Goal: Task Accomplishment & Management: Manage account settings

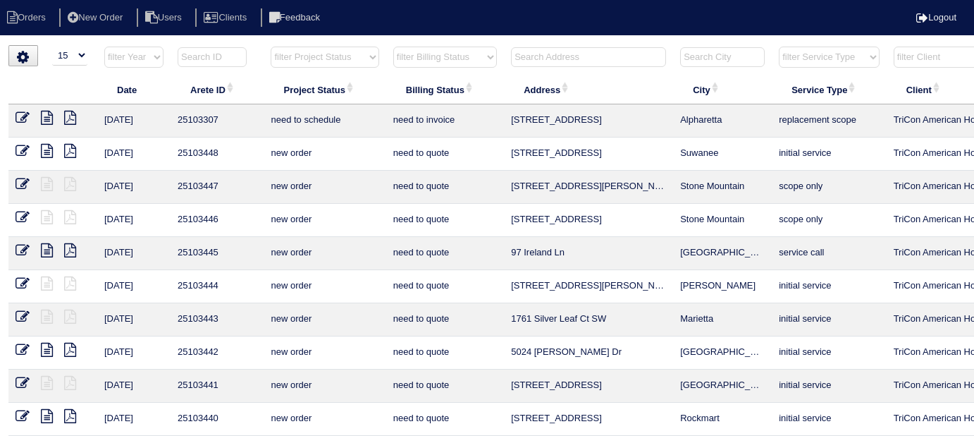
select select "15"
click at [603, 52] on input "text" at bounding box center [588, 57] width 155 height 20
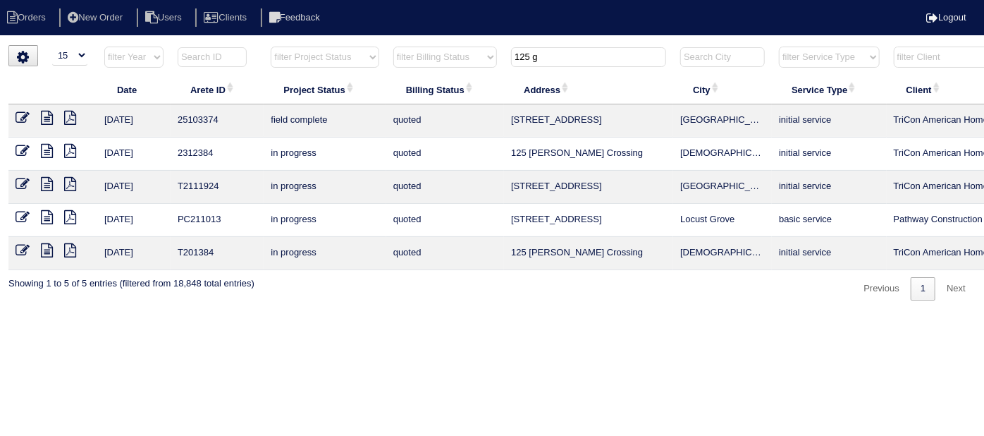
type input "125 g"
click at [20, 120] on icon at bounding box center [23, 118] width 14 height 14
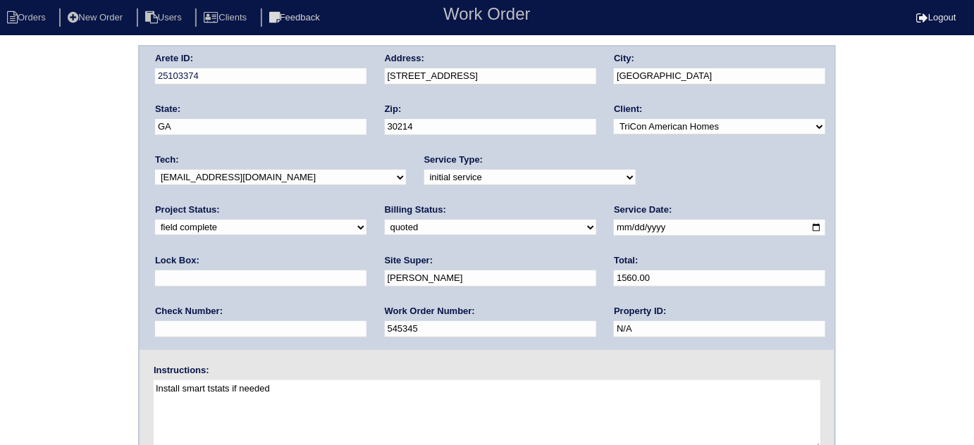
click at [385, 214] on label "Billing Status:" at bounding box center [415, 210] width 61 height 13
click at [385, 223] on select "need to quote quoted need to invoice invoiced paid warranty purchase order need…" at bounding box center [490, 228] width 211 height 16
select select "need to invoice"
click at [385, 220] on select "need to quote quoted need to invoice invoiced paid warranty purchase order need…" at bounding box center [490, 228] width 211 height 16
click at [367, 220] on select "new order assigned in progress field complete need to schedule admin review arc…" at bounding box center [260, 228] width 211 height 16
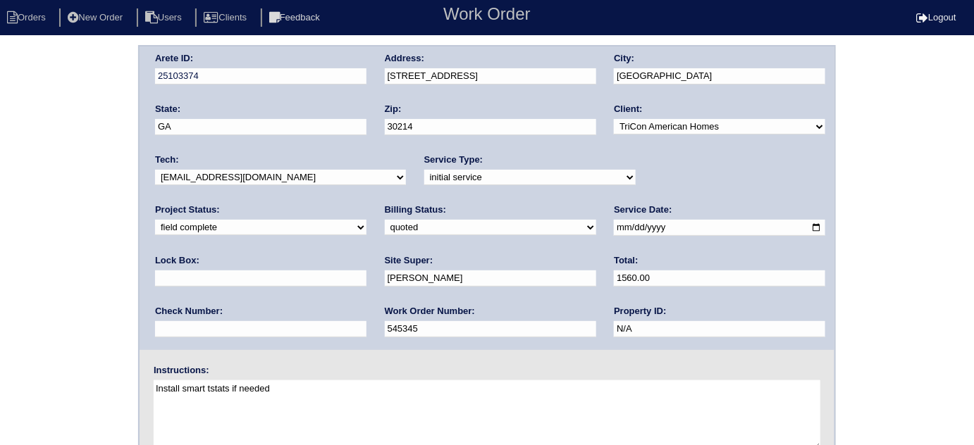
select select "need to schedule"
click at [367, 220] on select "new order assigned in progress field complete need to schedule admin review arc…" at bounding box center [260, 228] width 211 height 16
click at [614, 228] on input "[DATE]" at bounding box center [719, 228] width 211 height 16
click at [9, 242] on div "Arete ID: 25103374 Address: 125 Gingercake Ct City: Fayetteville State: GA Zip:…" at bounding box center [487, 330] width 974 height 570
click at [614, 226] on input "2025-09-16" at bounding box center [719, 228] width 211 height 16
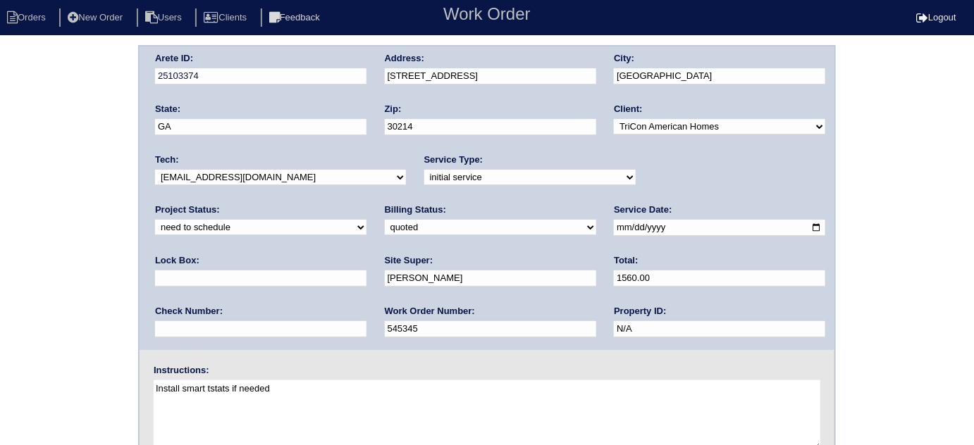
type input "2025-09-17"
drag, startPoint x: 20, startPoint y: 276, endPoint x: 615, endPoint y: 307, distance: 595.0
click at [20, 276] on div "Arete ID: 25103374 Address: 125 Gingercake Ct City: Fayetteville State: GA Zip:…" at bounding box center [487, 330] width 974 height 570
click at [79, 163] on div "Arete ID: 25103374 Address: 125 Gingercake Ct City: Fayetteville State: GA Zip:…" at bounding box center [487, 330] width 974 height 570
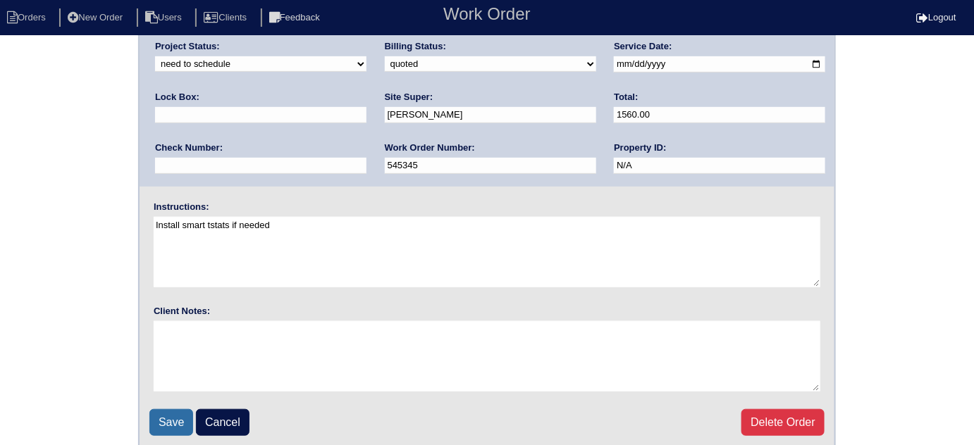
scroll to position [166, 0]
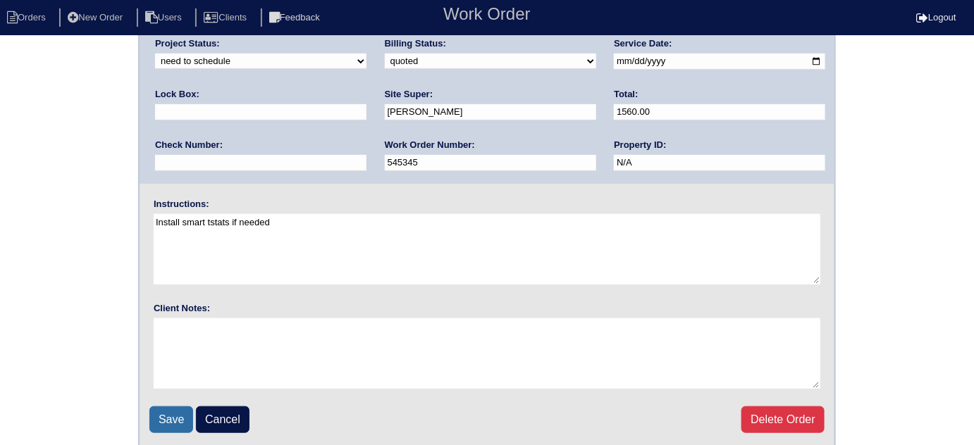
click at [169, 415] on input "Save" at bounding box center [171, 420] width 44 height 27
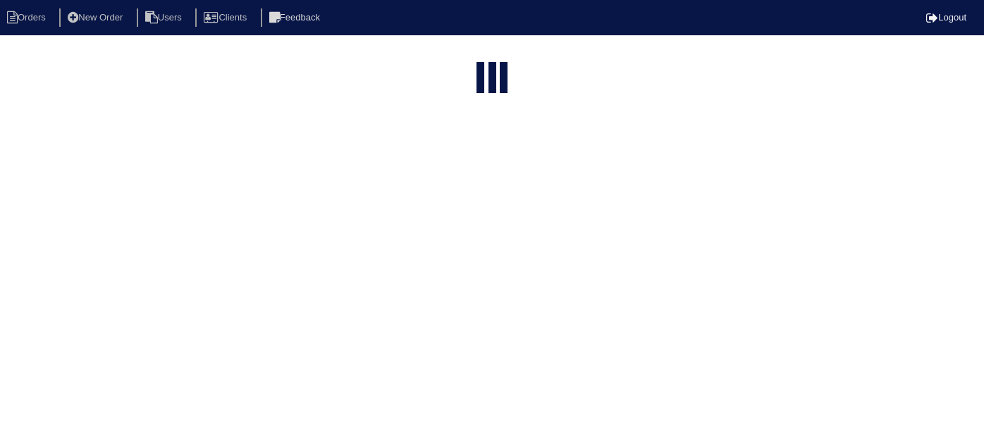
select select "15"
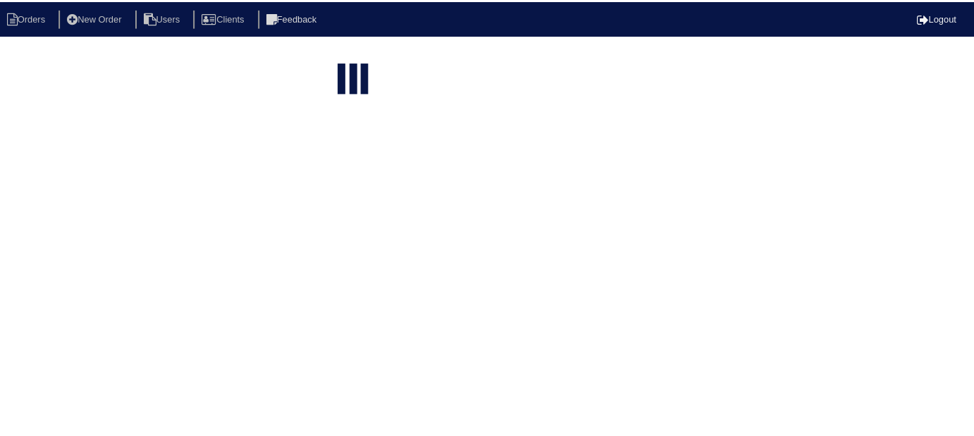
scroll to position [0, 245]
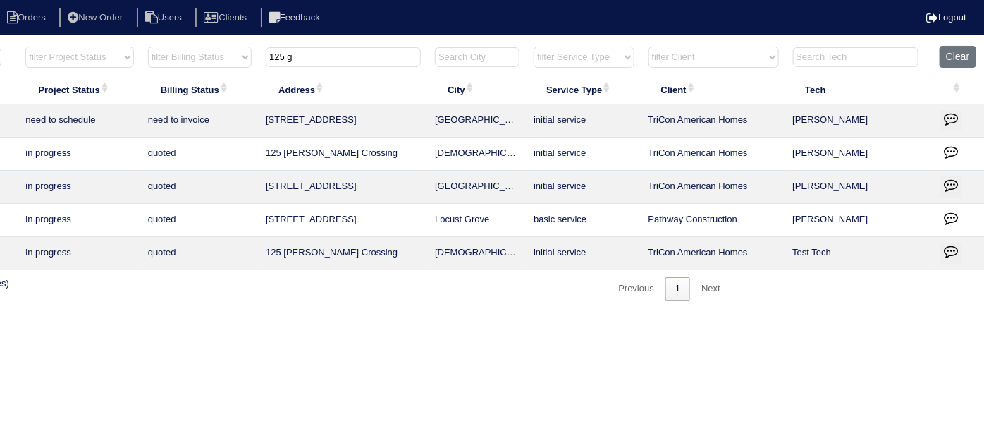
click at [947, 124] on icon "button" at bounding box center [951, 118] width 14 height 14
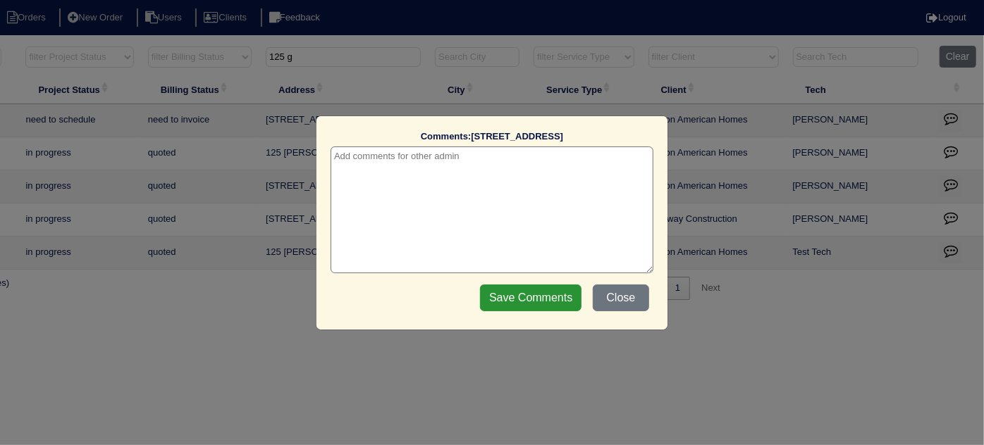
click at [382, 137] on label "Comments: 125 Gingercake Ct" at bounding box center [492, 136] width 323 height 13
click at [384, 161] on textarea at bounding box center [492, 210] width 323 height 127
paste textarea "Replace return Flex / Duct cleaning"
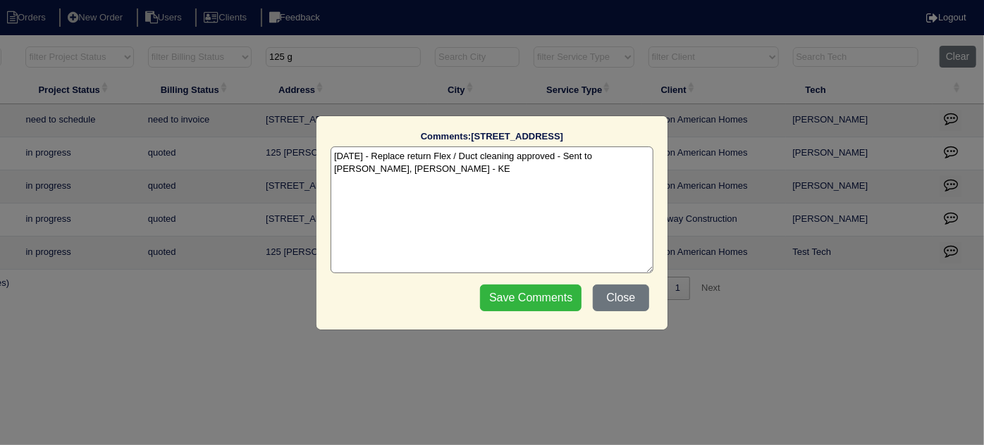
type textarea "9/16/25 - Replace return Flex / Duct cleaning approved - Sent to Dan, Payton - …"
click at [503, 299] on input "Save Comments" at bounding box center [530, 298] width 101 height 27
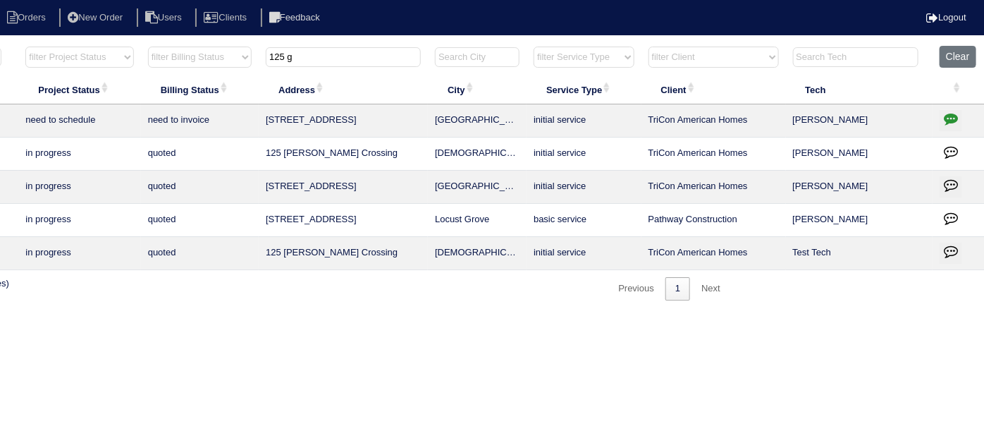
drag, startPoint x: 323, startPoint y: 56, endPoint x: 0, endPoint y: 26, distance: 324.2
click at [0, 45] on body "Orders New Order Users Clients Feedback Logout Orders New Order Users Clients M…" at bounding box center [247, 172] width 984 height 255
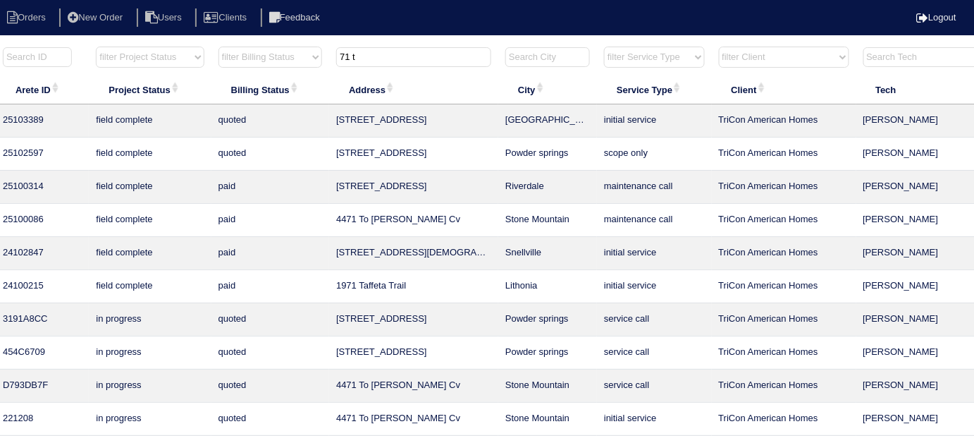
scroll to position [0, 0]
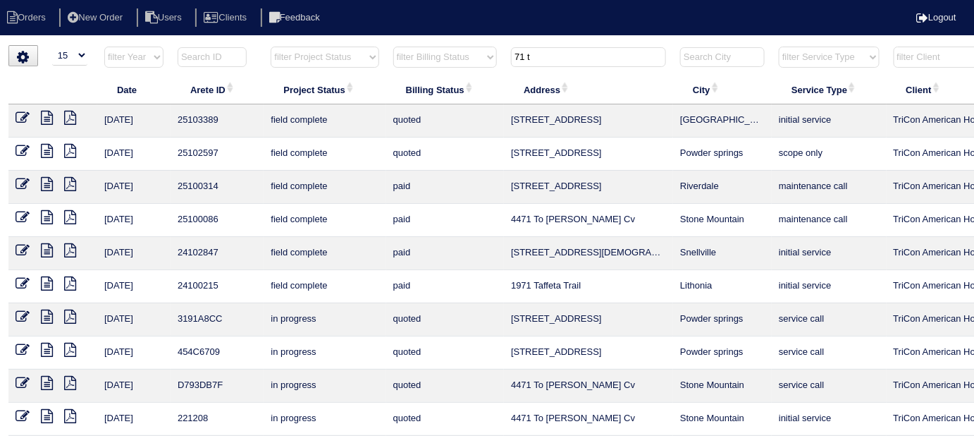
type input "71 t"
click at [25, 114] on icon at bounding box center [23, 118] width 14 height 14
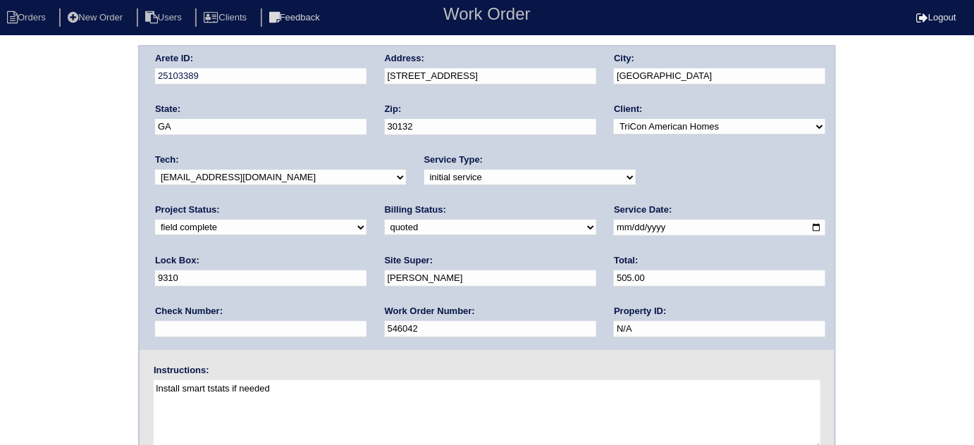
click at [385, 229] on select "need to quote quoted need to invoice invoiced paid warranty purchase order need…" at bounding box center [490, 228] width 211 height 16
select select "need to invoice"
click at [385, 220] on select "need to quote quoted need to invoice invoiced paid warranty purchase order need…" at bounding box center [490, 228] width 211 height 16
drag, startPoint x: 108, startPoint y: 281, endPoint x: 115, endPoint y: 293, distance: 13.3
click at [106, 283] on div "Arete ID: 25103389 Address: [STREET_ADDRESS] City: [GEOGRAPHIC_DATA] State: [GE…" at bounding box center [487, 330] width 974 height 570
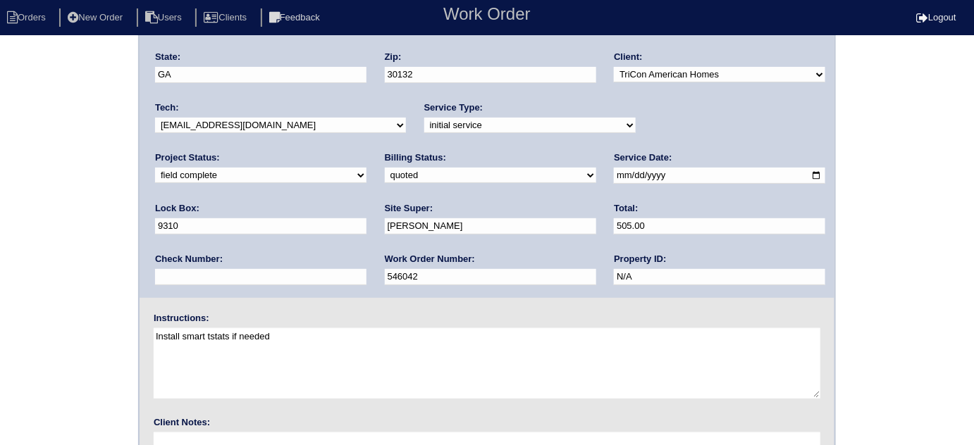
scroll to position [166, 0]
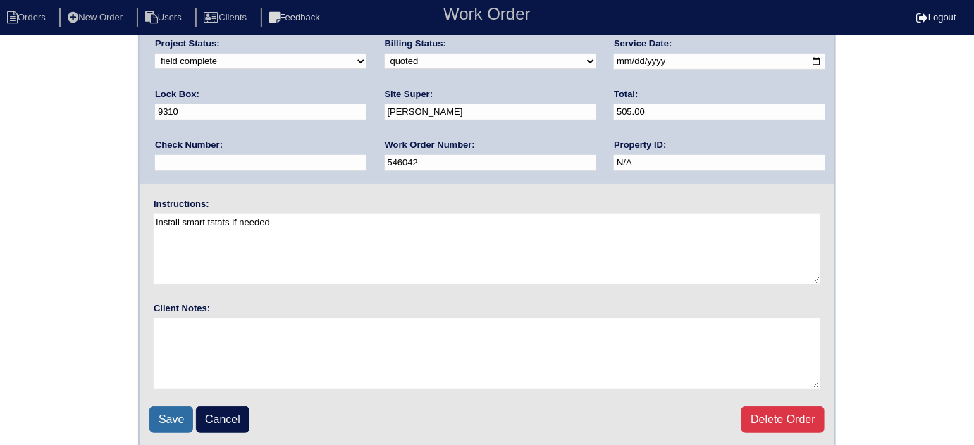
click at [169, 405] on fieldset "Arete ID: 25103389 Address: 71 Tupelo Dr City: Dallas State: GA Zip: 30132 Clie…" at bounding box center [487, 163] width 695 height 567
drag, startPoint x: 171, startPoint y: 407, endPoint x: 164, endPoint y: 403, distance: 7.3
click at [167, 407] on input "Save" at bounding box center [171, 420] width 44 height 27
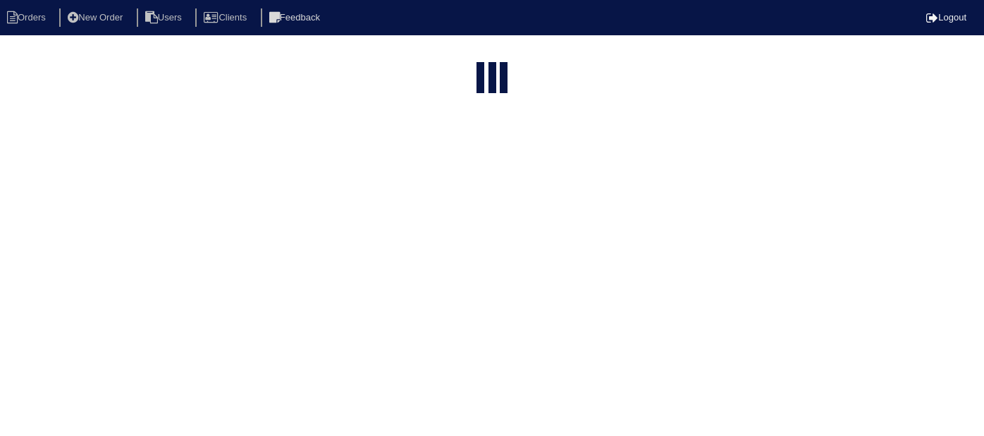
select select "15"
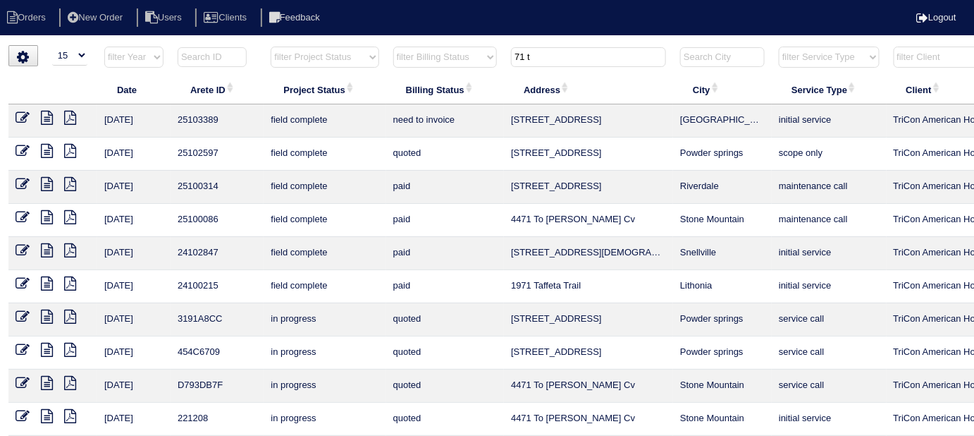
drag, startPoint x: 545, startPoint y: 68, endPoint x: 543, endPoint y: 56, distance: 12.2
click at [544, 63] on th "71 t" at bounding box center [588, 60] width 169 height 29
drag, startPoint x: 543, startPoint y: 56, endPoint x: 108, endPoint y: 6, distance: 437.8
click at [305, 45] on body "Orders New Order Users Clients Feedback Logout Orders New Order Users Clients M…" at bounding box center [487, 288] width 974 height 487
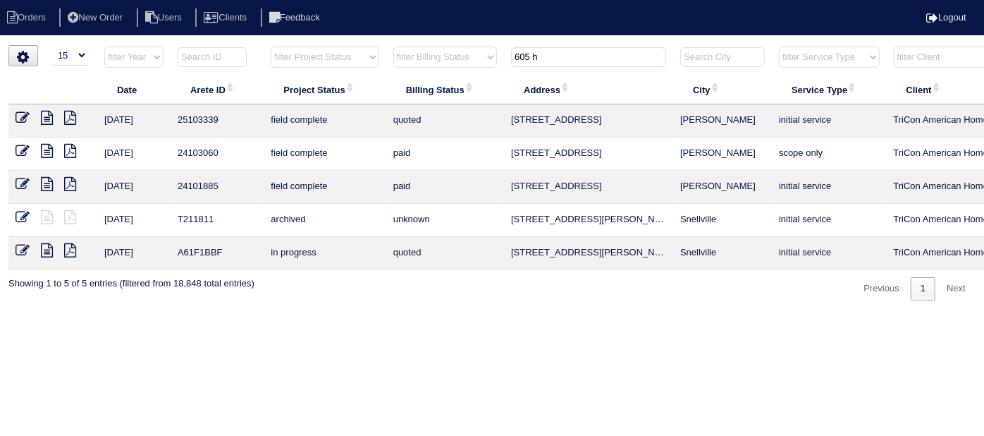
type input "605 h"
click at [17, 116] on icon at bounding box center [23, 118] width 14 height 14
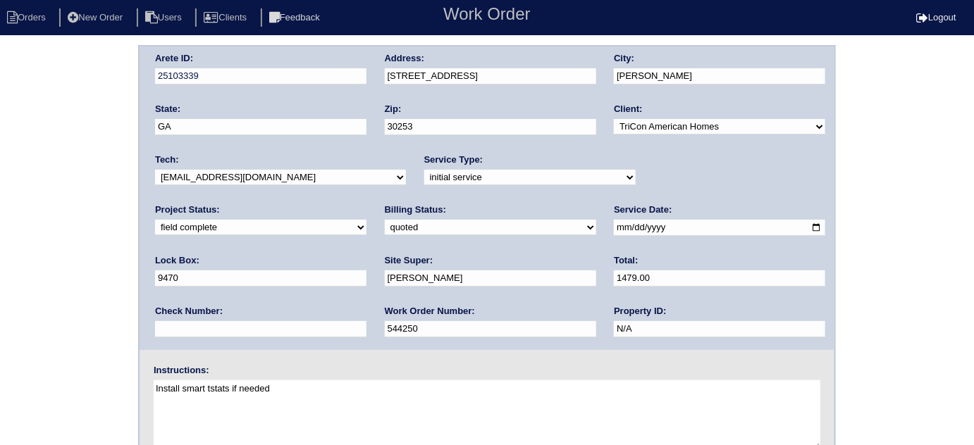
click at [385, 226] on select "need to quote quoted need to invoice invoiced paid warranty purchase order need…" at bounding box center [490, 228] width 211 height 16
select select "need to invoice"
click at [385, 220] on select "need to quote quoted need to invoice invoiced paid warranty purchase order need…" at bounding box center [490, 228] width 211 height 16
drag, startPoint x: 0, startPoint y: 288, endPoint x: 3, endPoint y: 298, distance: 10.3
click at [0, 288] on div "Arete ID: 25103339 Address: 605 Highpoint Way City: McDonough State: GA Zip: 30…" at bounding box center [487, 330] width 974 height 570
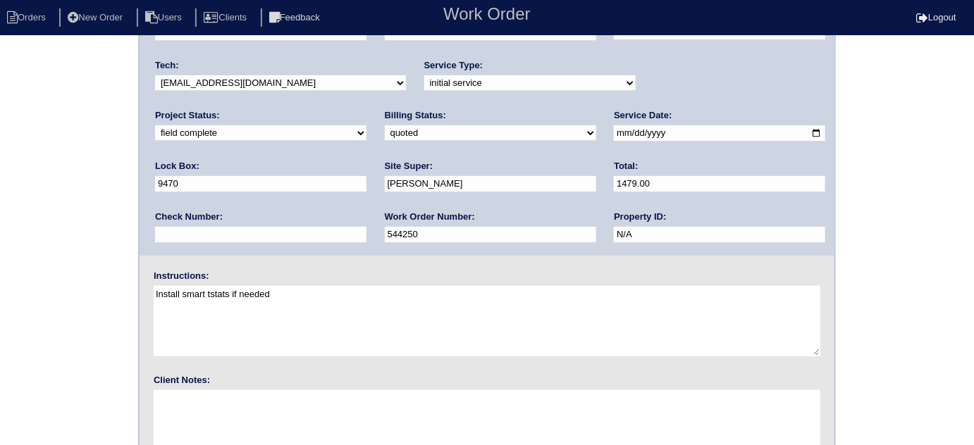
scroll to position [166, 0]
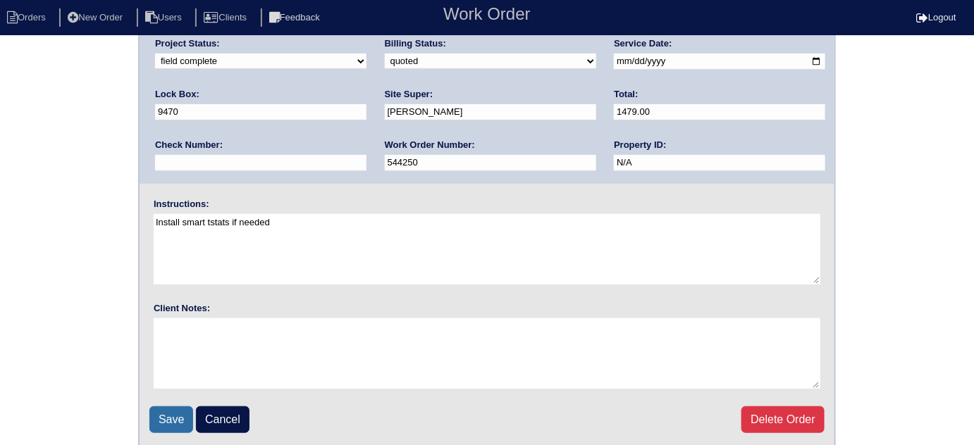
click at [166, 410] on input "Save" at bounding box center [171, 420] width 44 height 27
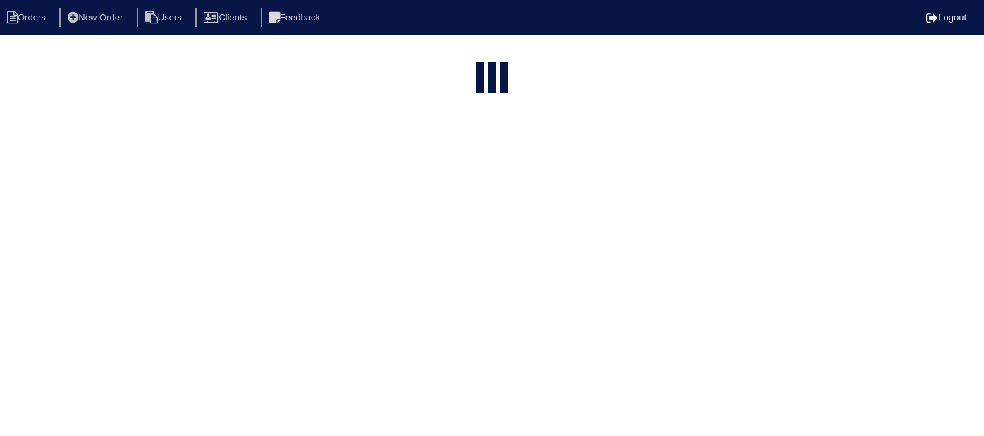
select select "15"
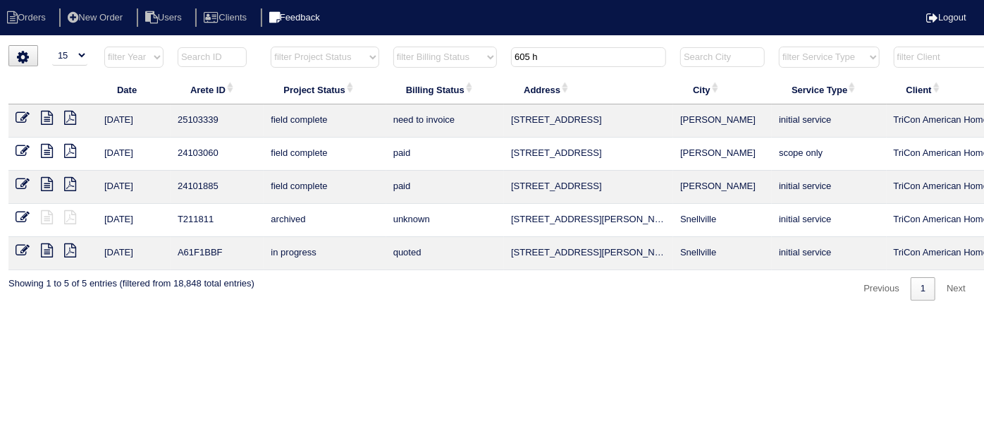
drag, startPoint x: 546, startPoint y: 61, endPoint x: 317, endPoint y: 20, distance: 232.8
click at [345, 45] on body "Orders New Order Users Clients Feedback Logout Orders New Order Users Clients M…" at bounding box center [492, 172] width 984 height 255
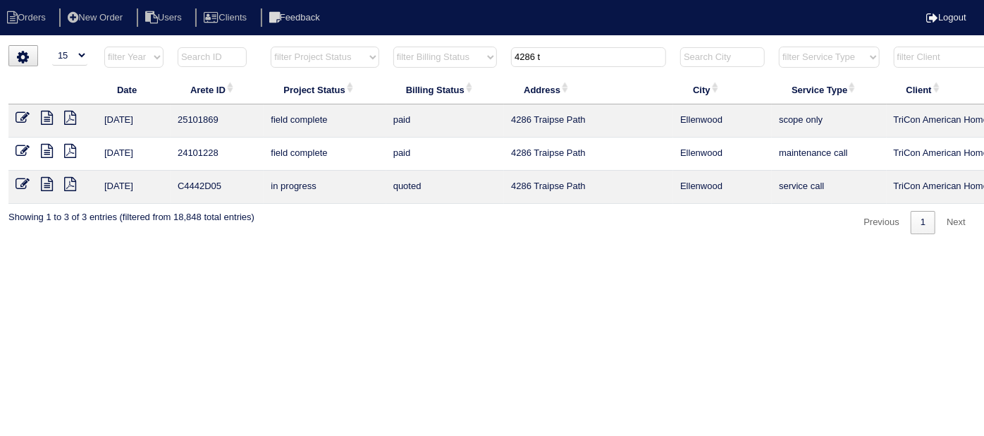
type input "4286 t"
click at [49, 117] on icon at bounding box center [47, 118] width 12 height 14
click at [43, 116] on icon at bounding box center [47, 118] width 12 height 14
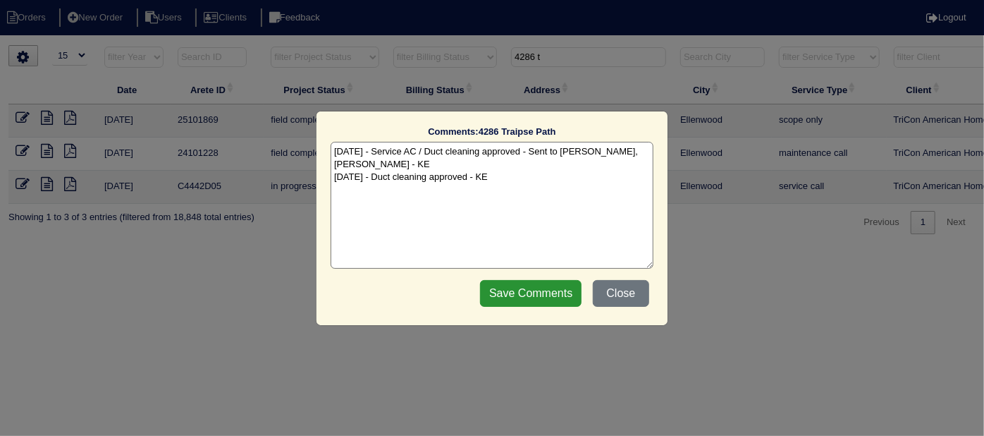
click at [472, 174] on textarea "[DATE] - Service AC / Duct cleaning approved - Sent to [PERSON_NAME], [PERSON_N…" at bounding box center [492, 205] width 323 height 127
type textarea "[DATE] - Service AC / Duct cleaning approved - Sent to [PERSON_NAME], [PERSON_N…"
click at [510, 298] on input "Save Comments" at bounding box center [530, 293] width 101 height 27
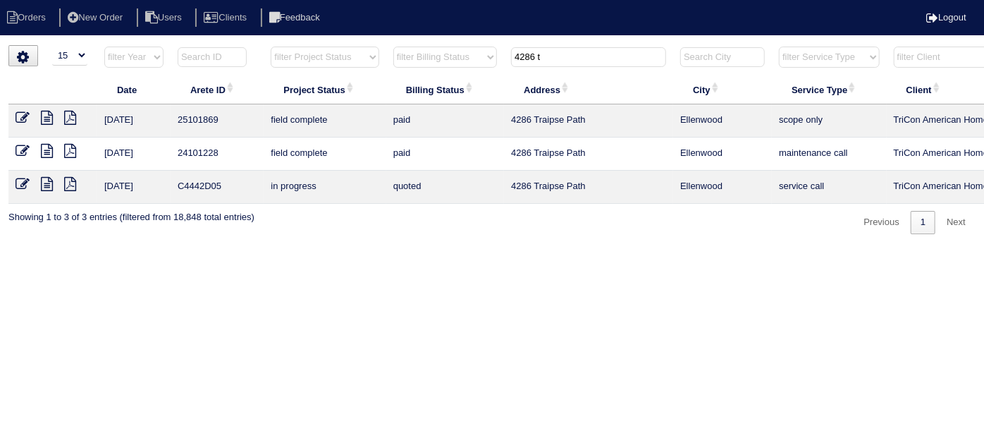
drag, startPoint x: 419, startPoint y: 434, endPoint x: 27, endPoint y: 144, distance: 487.8
click at [69, 248] on html "Orders New Order Users Clients Feedback Logout Orders New Order Users Clients M…" at bounding box center [492, 124] width 984 height 248
click at [48, 106] on td at bounding box center [52, 120] width 89 height 33
click at [48, 113] on icon at bounding box center [47, 118] width 12 height 14
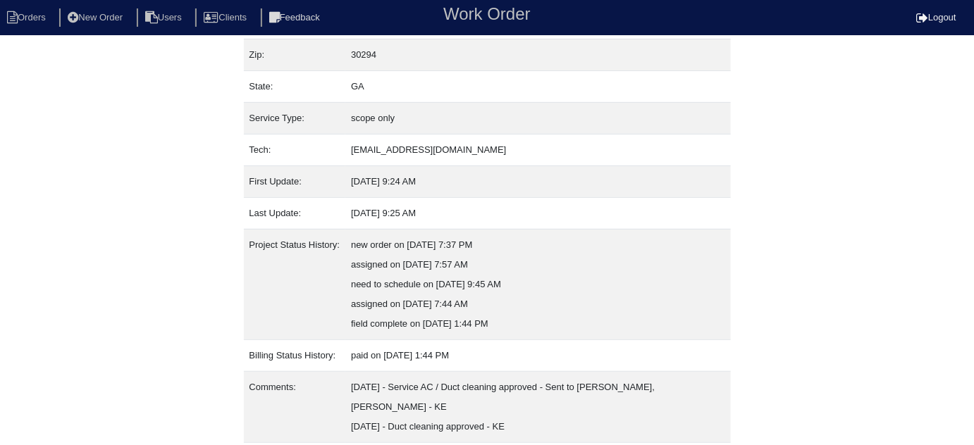
scroll to position [156, 0]
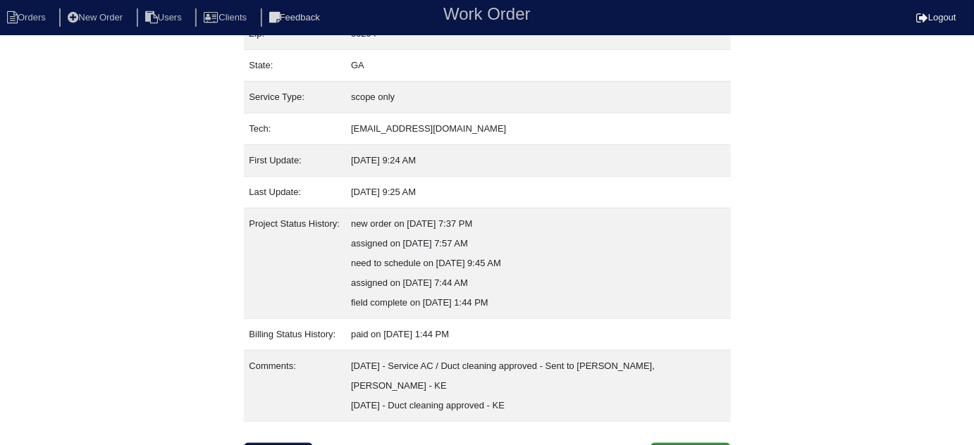
scroll to position [156, 0]
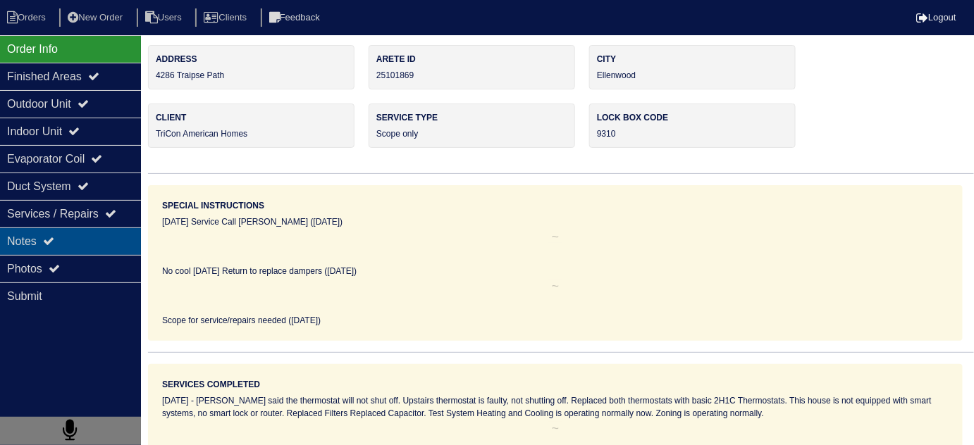
click at [99, 241] on div "Notes" at bounding box center [70, 241] width 141 height 27
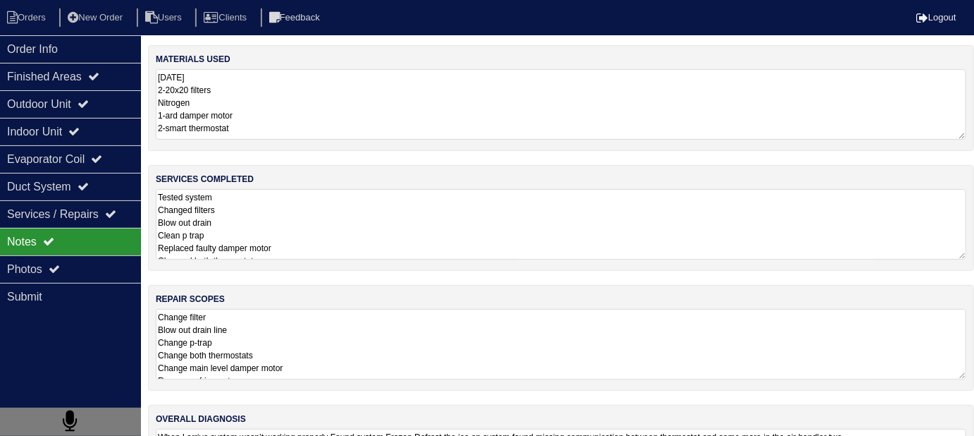
click at [426, 230] on textarea "Tested system Changed filters Blow out drain Clean p trap Replaced faulty dampe…" at bounding box center [561, 224] width 811 height 70
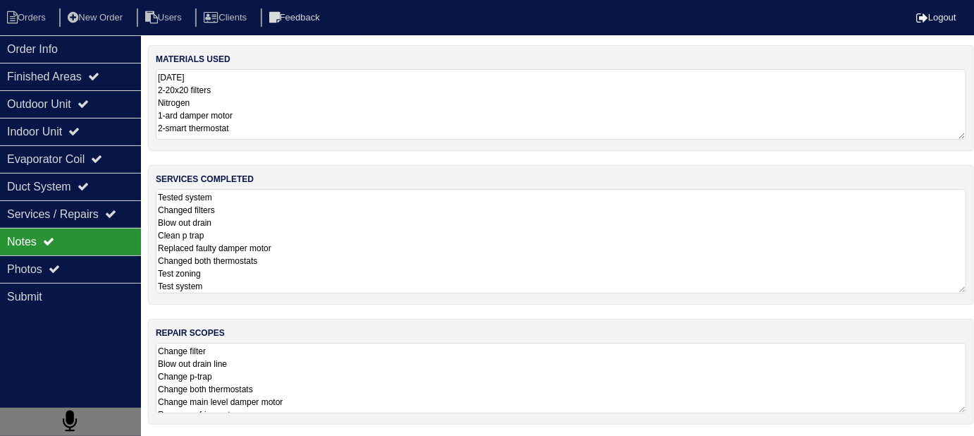
click at [434, 362] on textarea "Change filter Blow out drain line Change p-trap Change both thermostats Change …" at bounding box center [561, 378] width 811 height 70
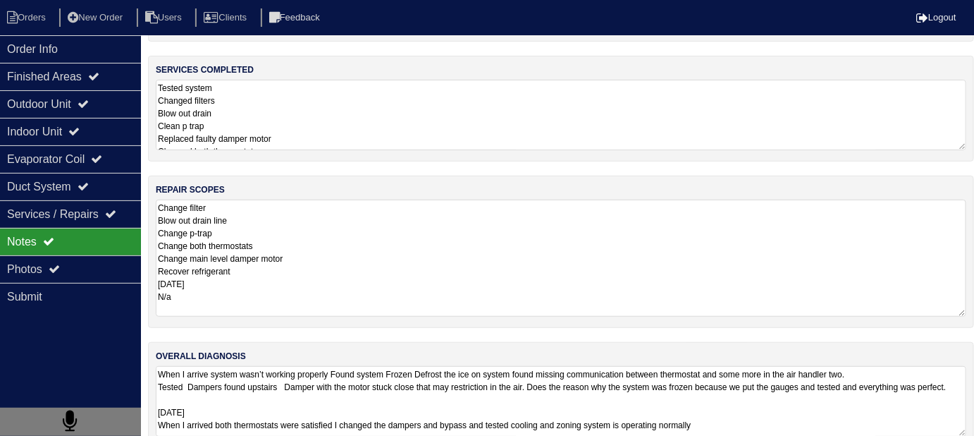
scroll to position [131, 0]
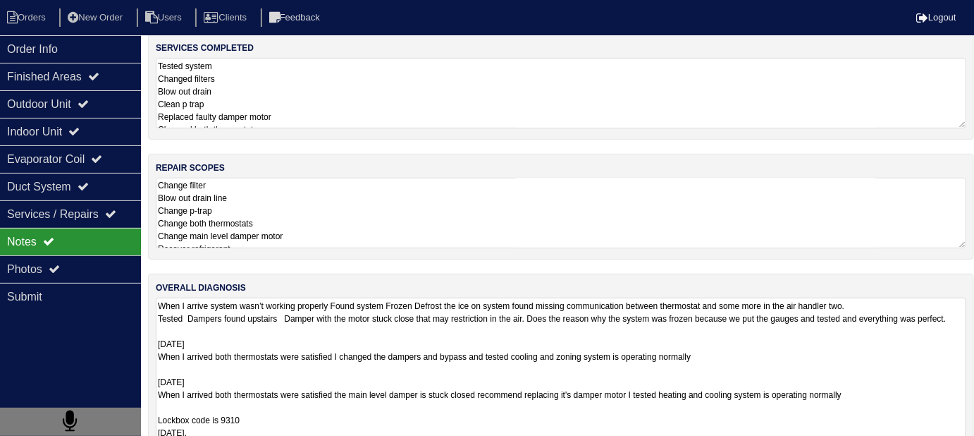
click at [523, 397] on textarea "When I arrive system wasn’t working properly Found system Frozen Defrost the ic…" at bounding box center [561, 387] width 811 height 180
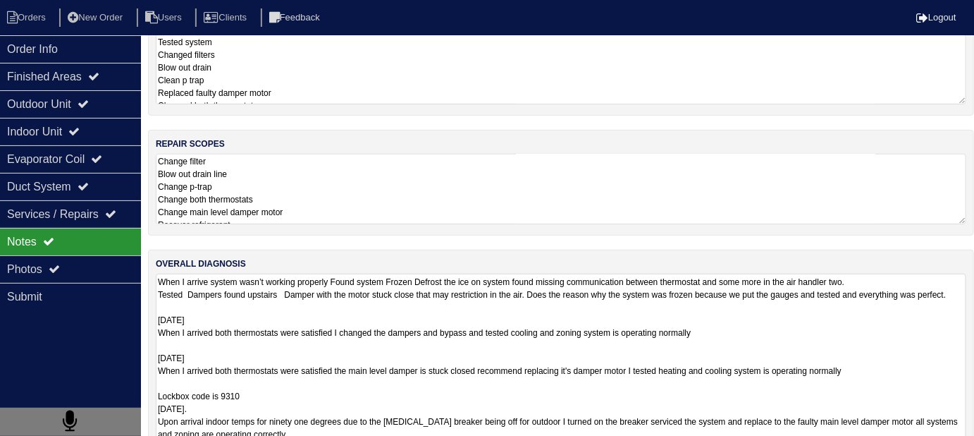
scroll to position [195, 0]
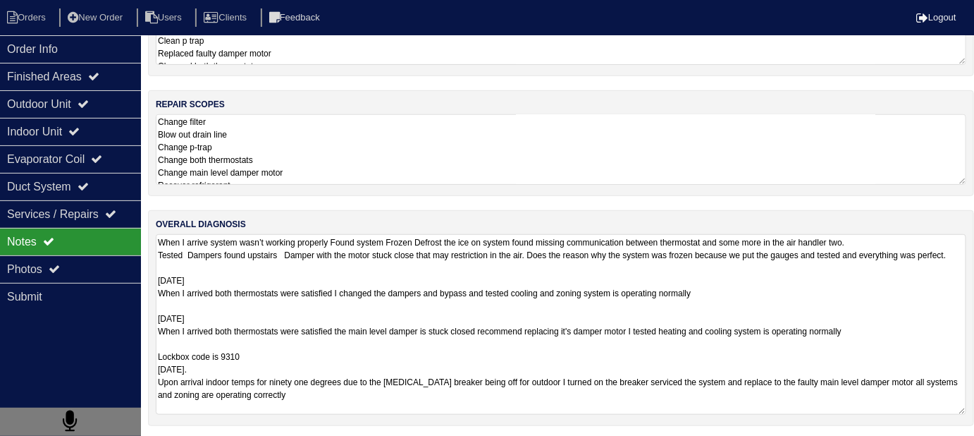
click at [529, 400] on textarea "When I arrive system wasn’t working properly Found system Frozen Defrost the ic…" at bounding box center [561, 324] width 811 height 180
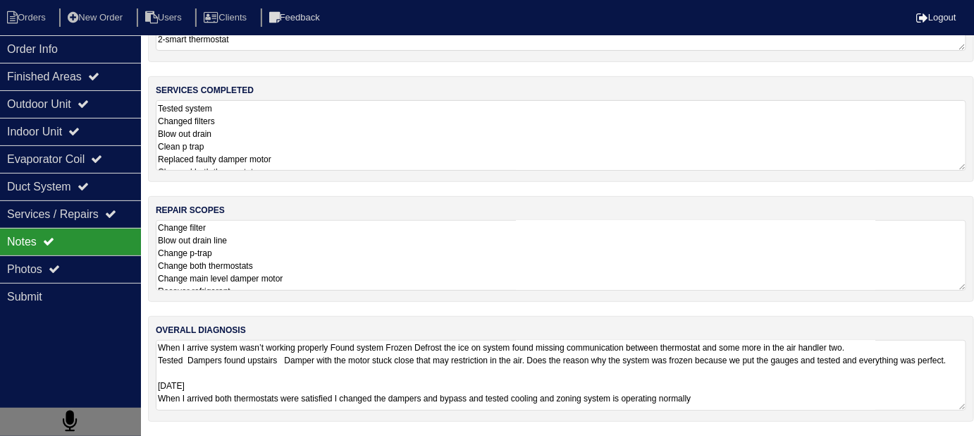
scroll to position [85, 0]
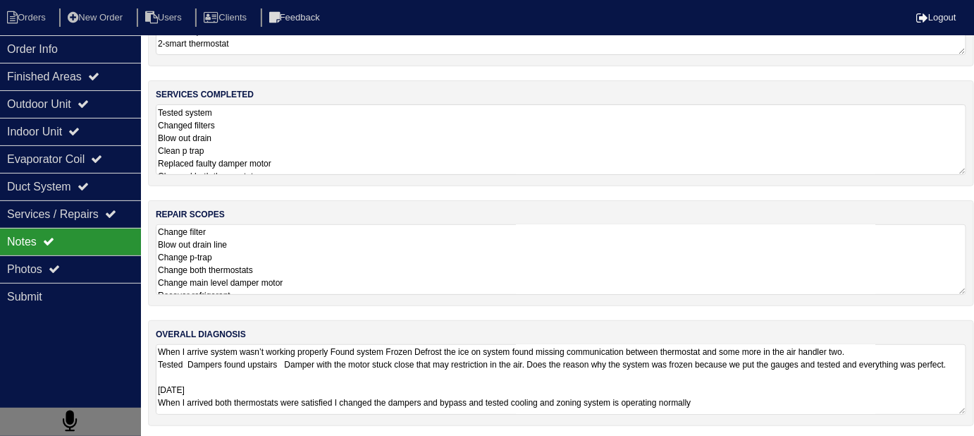
click at [344, 186] on div "materials used 6/24/25 2-20x20 filters Nitrogen 1-ard damper motor 2-smart ther…" at bounding box center [561, 200] width 826 height 479
click at [63, 107] on div "Outdoor Unit" at bounding box center [70, 103] width 141 height 27
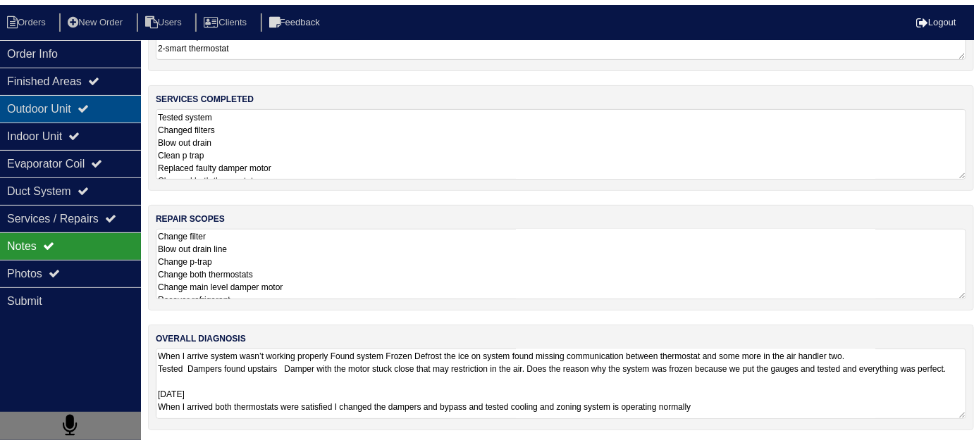
scroll to position [0, 0]
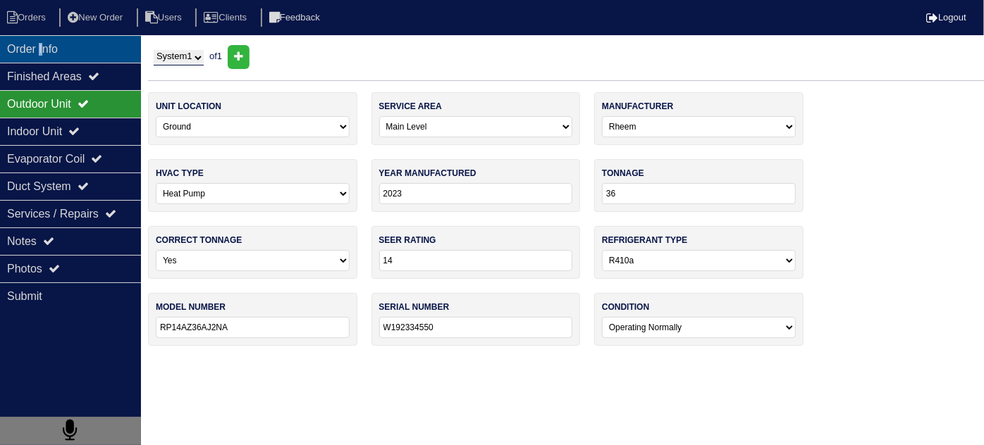
click at [46, 37] on div "Order Info" at bounding box center [70, 48] width 141 height 27
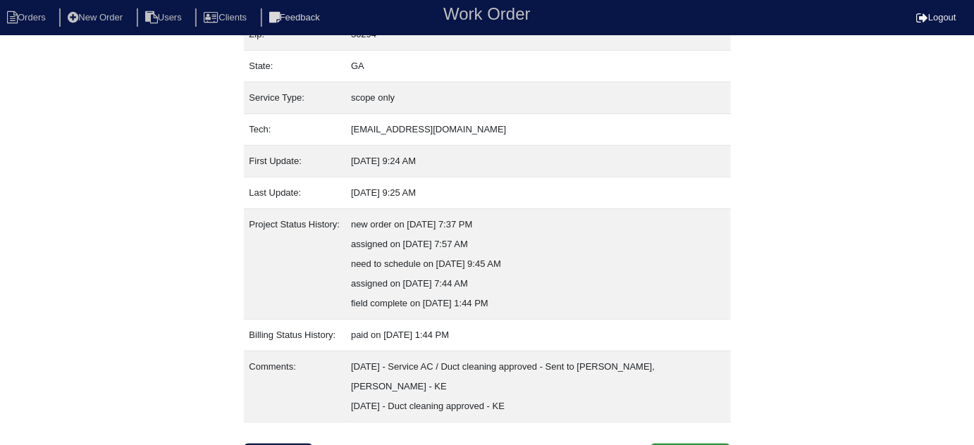
scroll to position [156, 0]
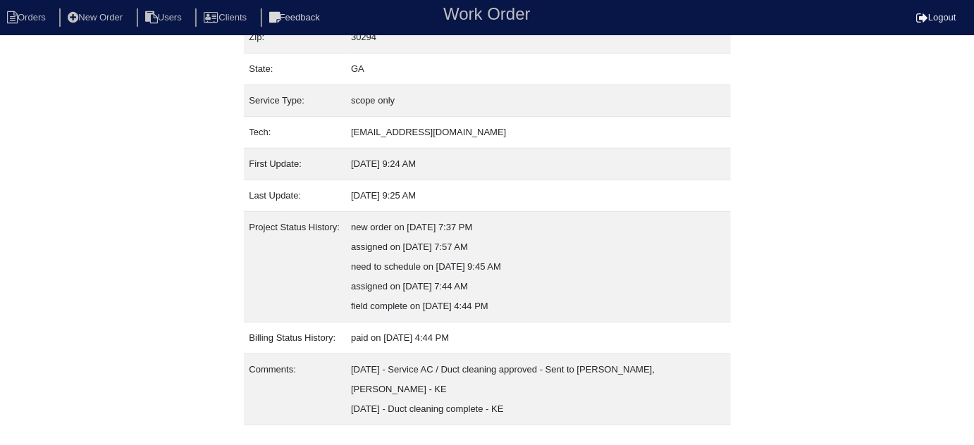
scroll to position [156, 0]
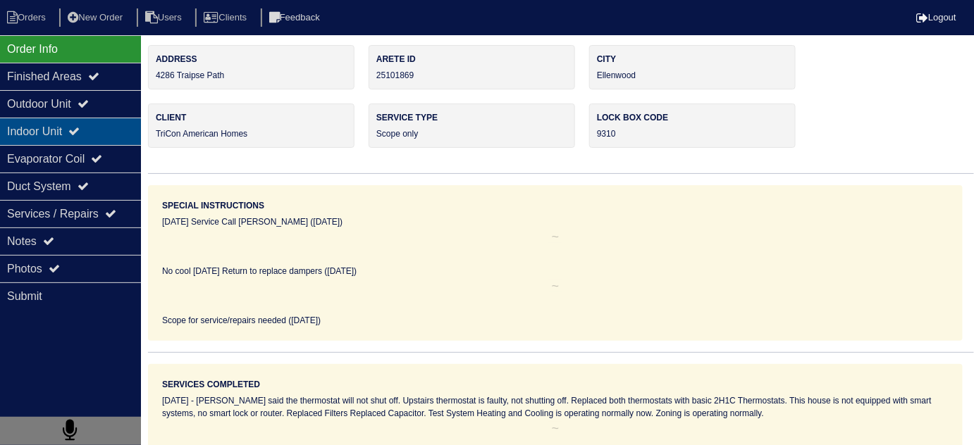
drag, startPoint x: 97, startPoint y: 106, endPoint x: 92, endPoint y: 124, distance: 18.5
click at [97, 111] on div "Outdoor Unit" at bounding box center [70, 103] width 141 height 27
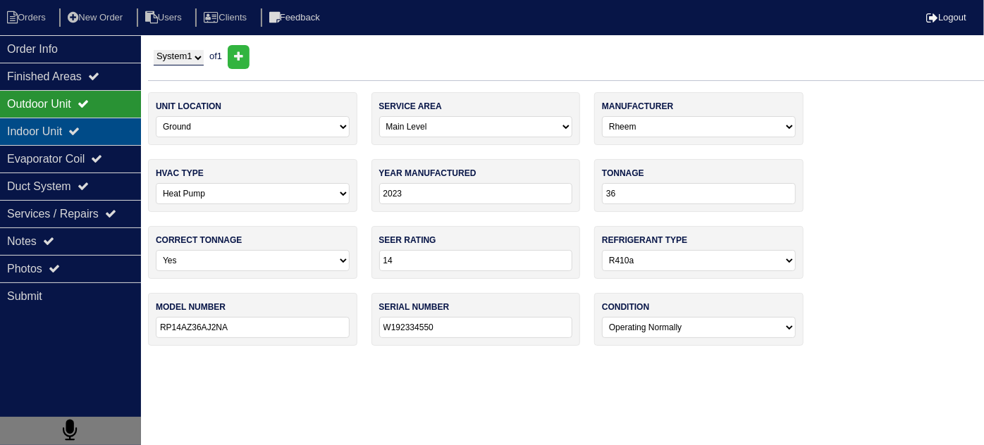
click at [80, 126] on icon at bounding box center [73, 130] width 11 height 11
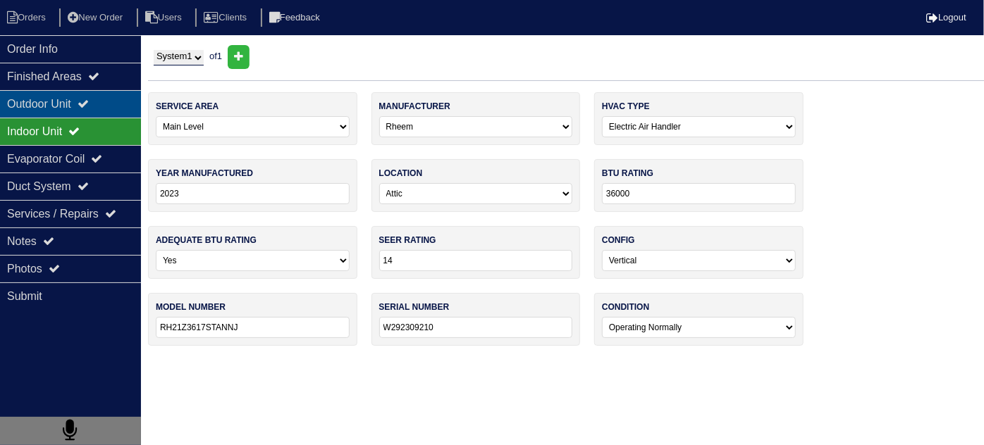
click at [87, 96] on div "Outdoor Unit" at bounding box center [70, 103] width 141 height 27
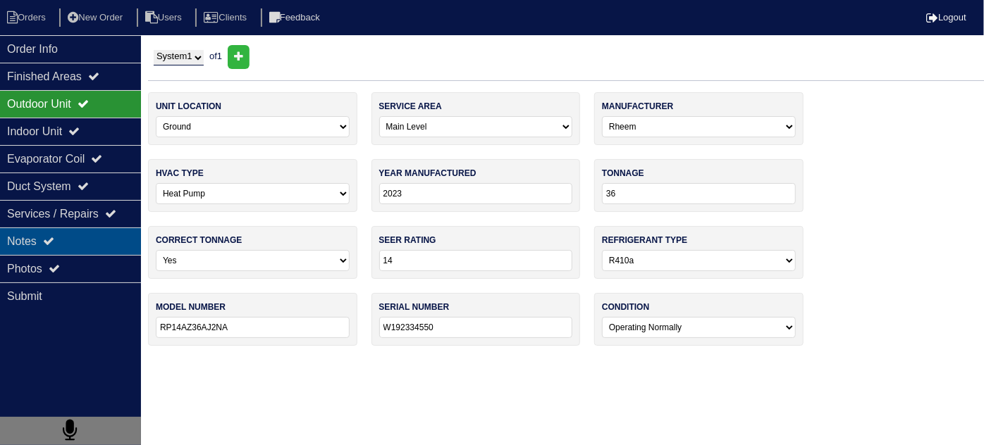
click at [69, 230] on div "Notes" at bounding box center [70, 241] width 141 height 27
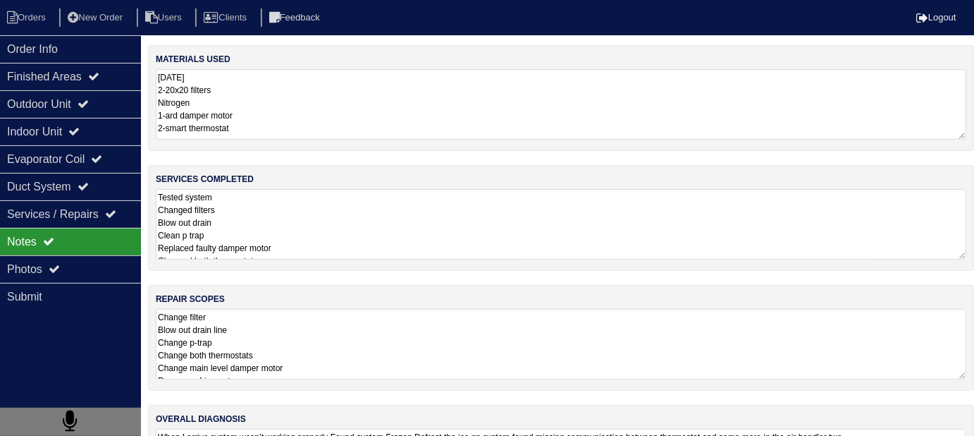
click at [543, 220] on textarea "Tested system Changed filters Blow out drain Clean p trap Replaced faulty dampe…" at bounding box center [561, 224] width 811 height 70
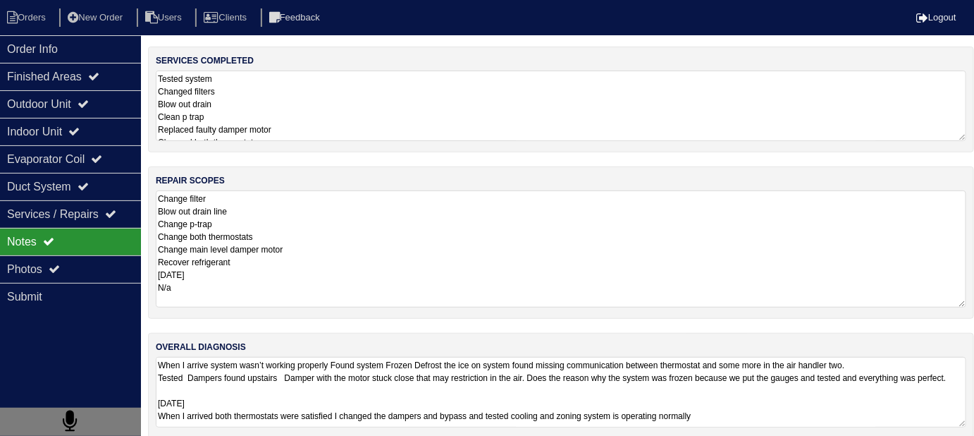
scroll to position [1, 0]
click at [587, 270] on textarea "Change filter Blow out drain line Change p-trap Change both thermostats Change …" at bounding box center [561, 248] width 811 height 117
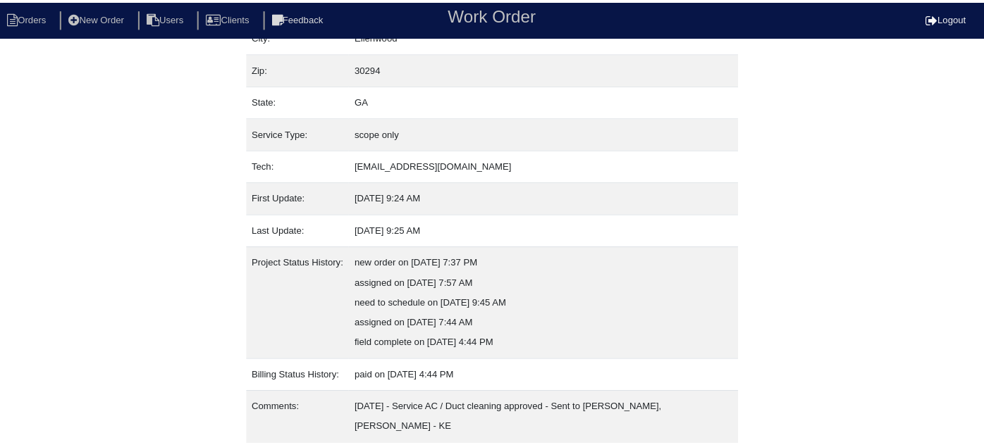
scroll to position [156, 0]
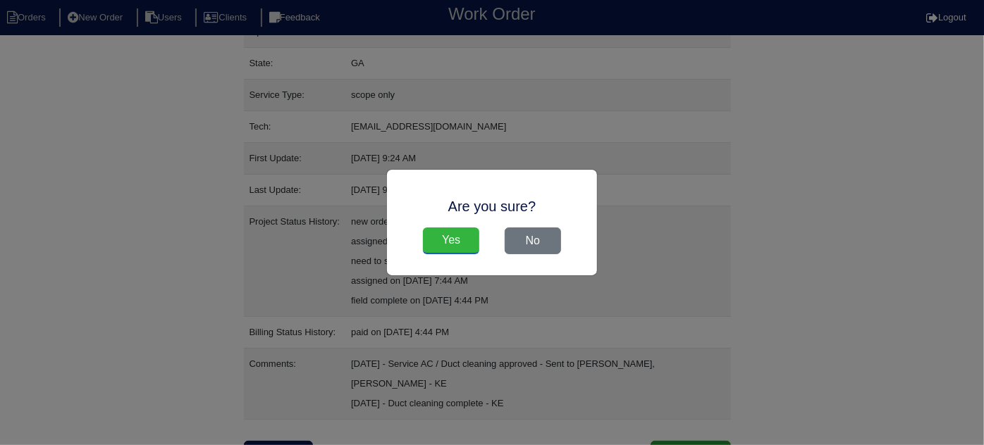
click at [438, 245] on input "Yes" at bounding box center [451, 241] width 56 height 27
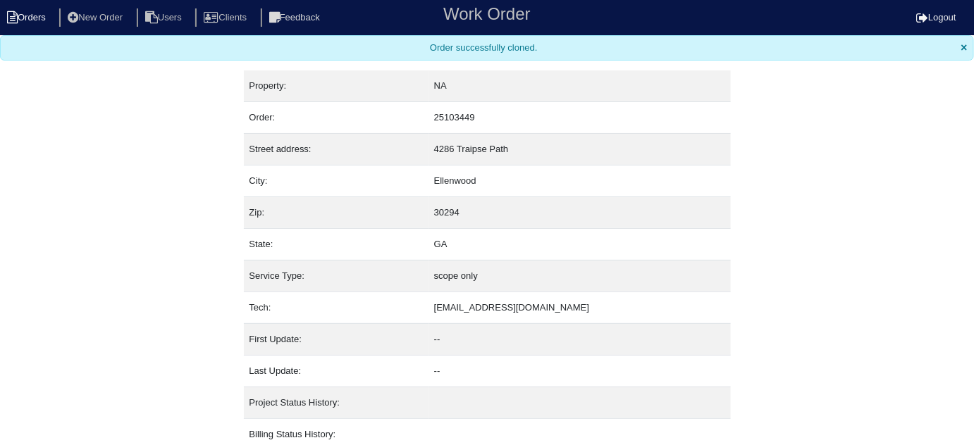
click at [17, 14] on icon at bounding box center [12, 17] width 11 height 13
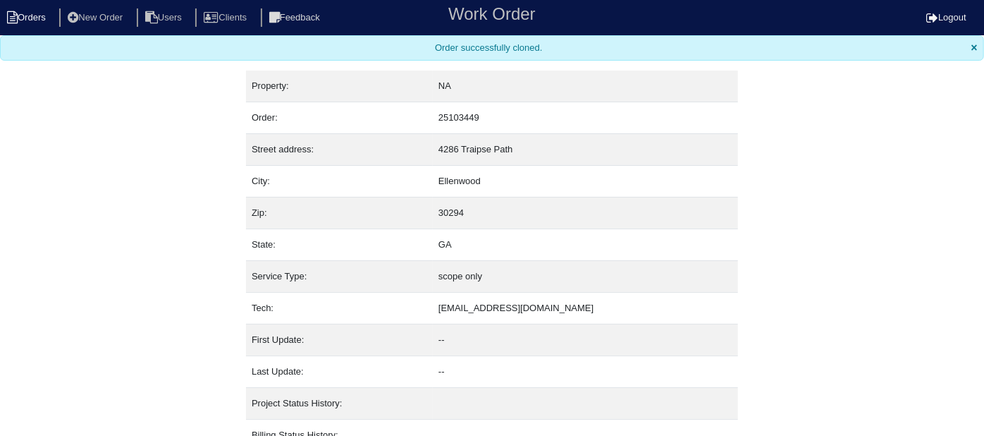
select select "15"
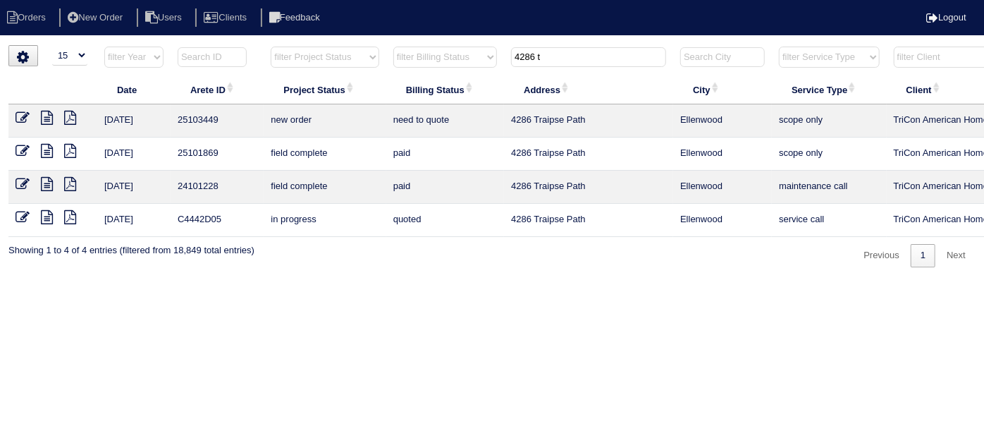
click at [20, 111] on icon at bounding box center [23, 118] width 14 height 14
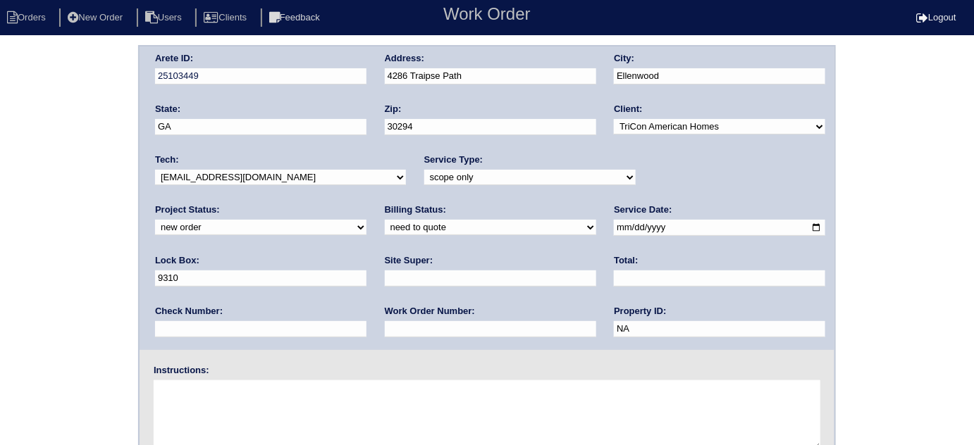
click at [519, 179] on select "-select- initial service basic service maintenance call replacement scope servi…" at bounding box center [529, 178] width 211 height 16
select select "initial service"
click at [424, 170] on select "-select- initial service basic service maintenance call replacement scope servi…" at bounding box center [529, 178] width 211 height 16
click at [385, 281] on input "text" at bounding box center [490, 279] width 211 height 16
type input "[PERSON_NAME]"
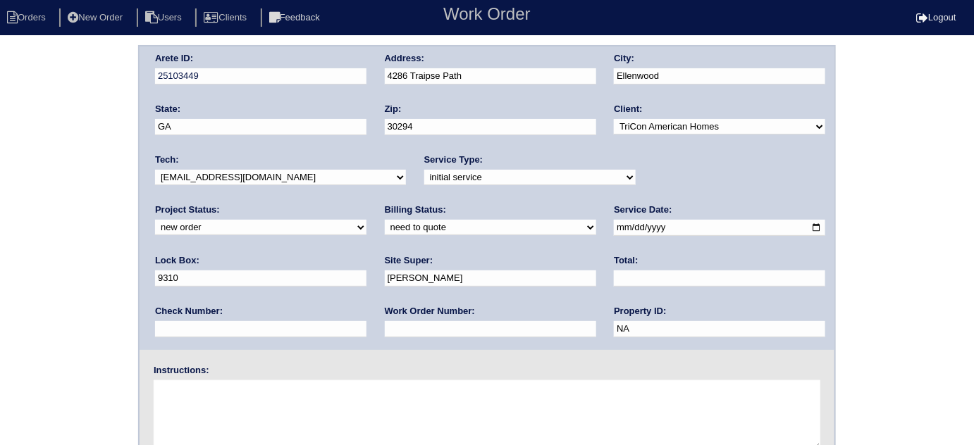
click at [367, 254] on div "Lock Box: 9310" at bounding box center [260, 273] width 211 height 39
click at [367, 271] on input "9310" at bounding box center [260, 279] width 211 height 16
type input "9310 - on condenser"
click at [288, 400] on textarea at bounding box center [487, 416] width 667 height 70
click at [360, 390] on textarea "Install smart tstats if needed" at bounding box center [487, 416] width 667 height 70
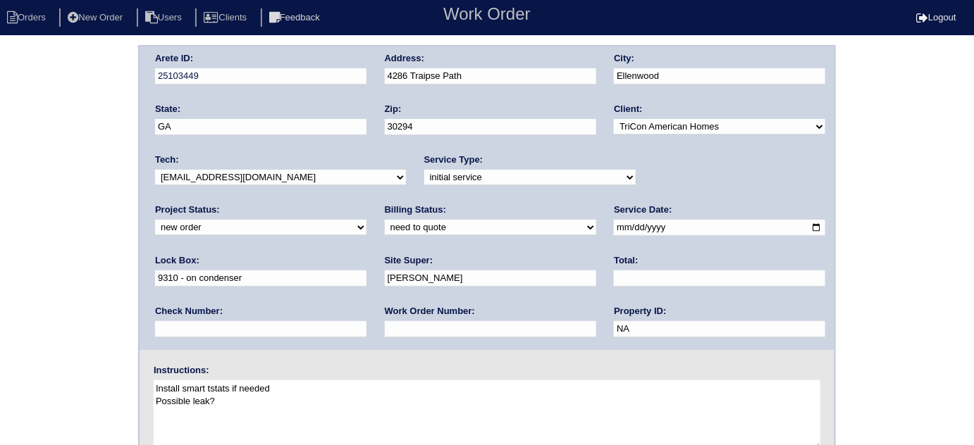
type textarea "Install smart tstats if needed Possible leak?"
click at [0, 226] on div "Arete ID: 25103449 Address: 4286 Traipse Path City: Ellenwood State: GA Zip: 30…" at bounding box center [487, 330] width 974 height 570
click at [385, 334] on input "text" at bounding box center [490, 329] width 211 height 16
type input "547383"
click at [0, 204] on div "Arete ID: 25103449 Address: 4286 Traipse Path City: Ellenwood State: GA Zip: 30…" at bounding box center [487, 330] width 974 height 570
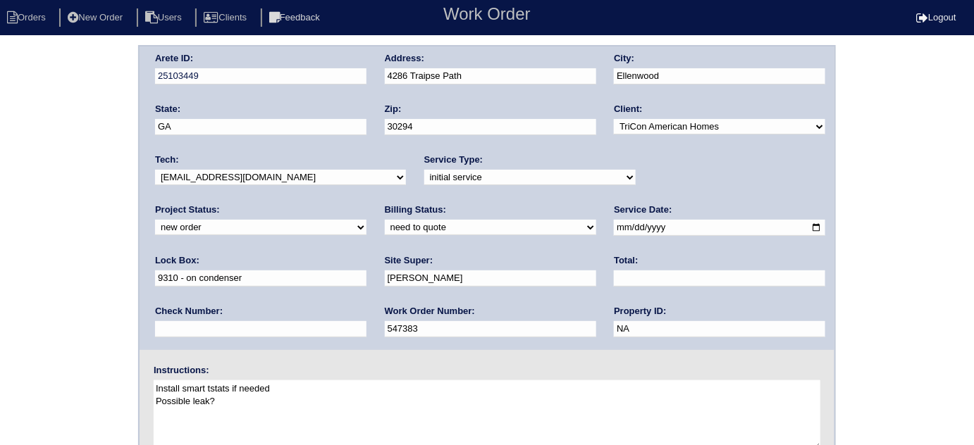
click at [0, 242] on div "Arete ID: 25103449 Address: 4286 Traipse Path City: Ellenwood State: GA Zip: 30…" at bounding box center [487, 330] width 974 height 570
click at [224, 402] on textarea "Install smart tstats if needed Possible leak?" at bounding box center [487, 416] width 667 height 70
type textarea "Install smart tstats if needed Possible leak?"
drag, startPoint x: 77, startPoint y: 187, endPoint x: 73, endPoint y: 230, distance: 43.1
click at [75, 187] on div "Arete ID: 25103449 Address: 4286 Traipse Path City: Ellenwood State: GA Zip: 30…" at bounding box center [487, 330] width 974 height 570
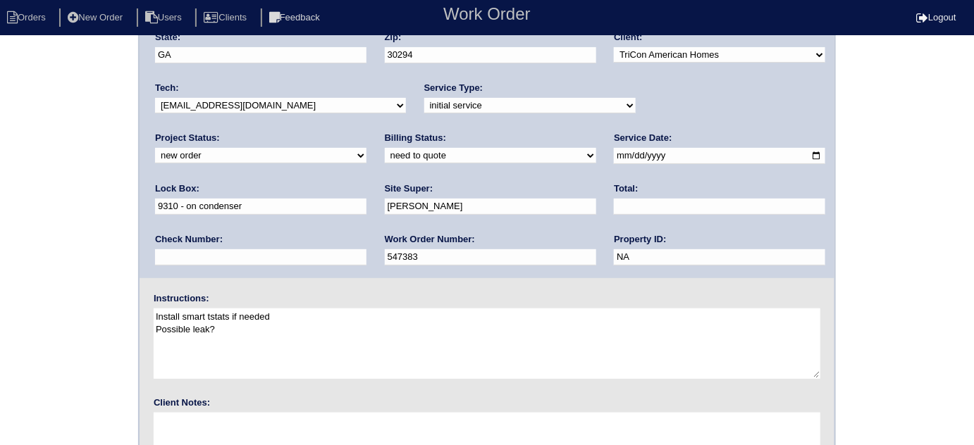
scroll to position [166, 0]
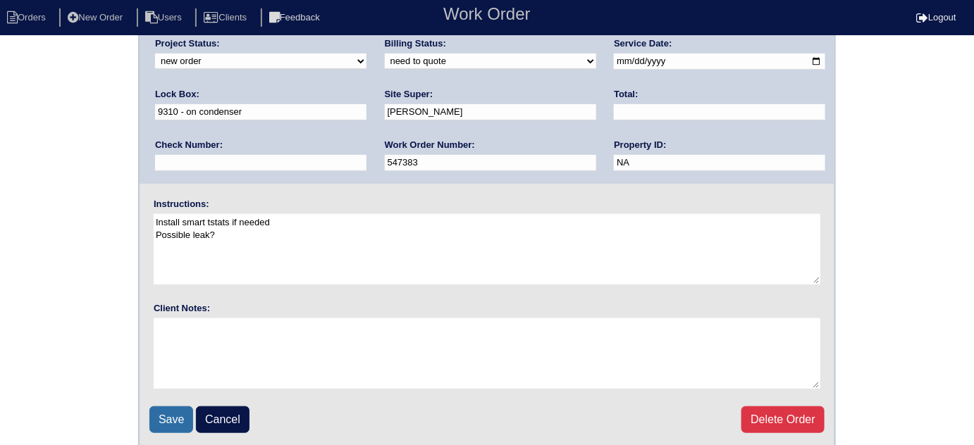
click at [185, 411] on input "Save" at bounding box center [171, 420] width 44 height 27
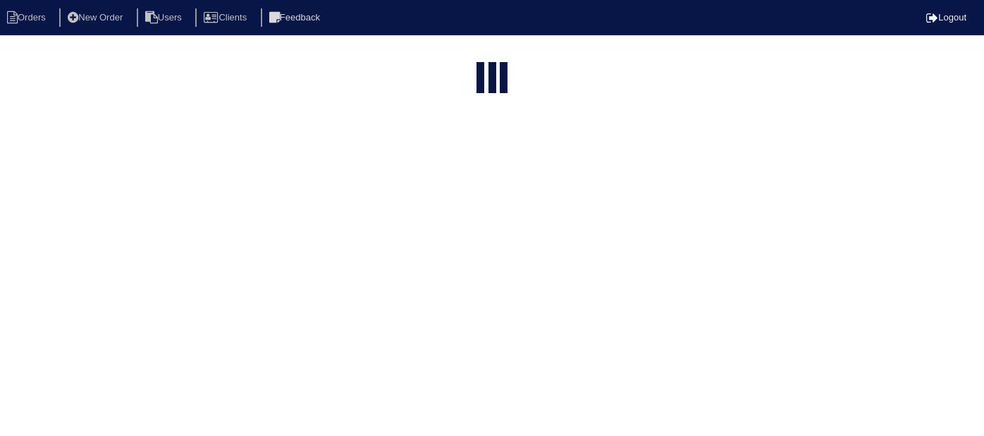
select select "15"
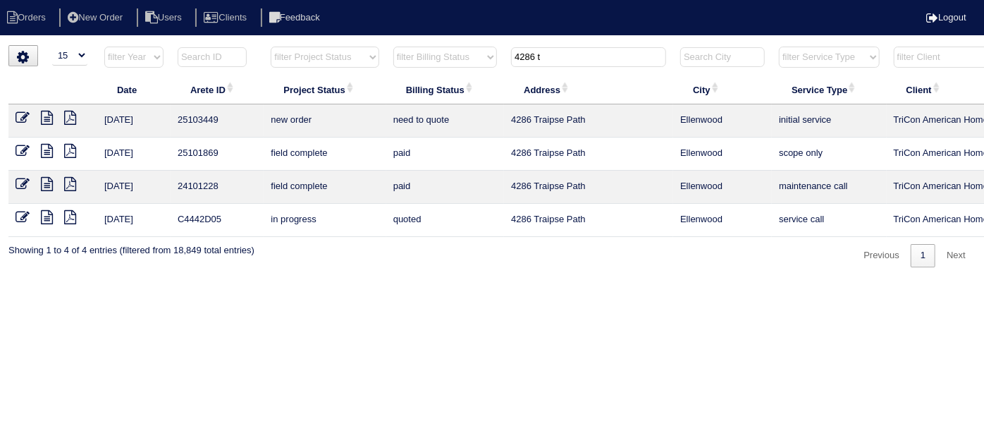
drag, startPoint x: 560, startPoint y: 56, endPoint x: 379, endPoint y: 49, distance: 180.6
click at [379, 49] on tr "filter Year -- Any Year -- 2025 2024 2023 2022 2021 2020 2019 filter Project St…" at bounding box center [618, 60] width 1221 height 29
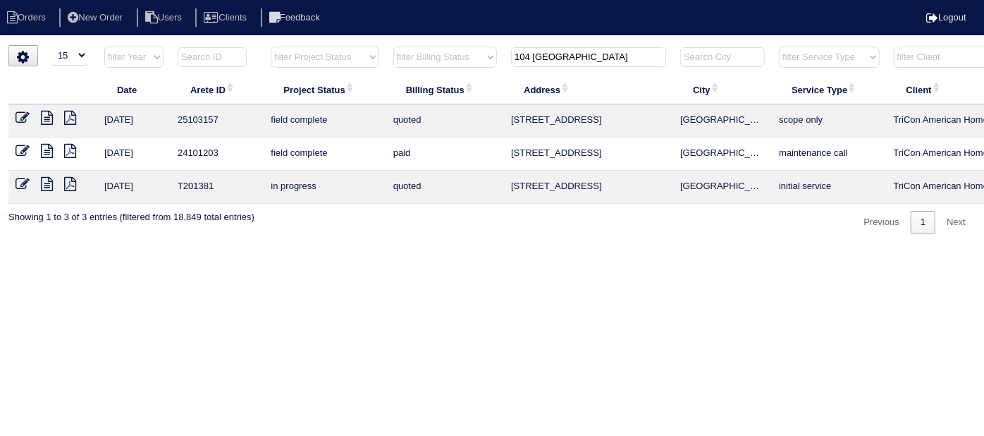
type input "104 [GEOGRAPHIC_DATA]"
click at [47, 112] on icon at bounding box center [47, 118] width 12 height 14
click at [16, 118] on icon at bounding box center [23, 118] width 14 height 14
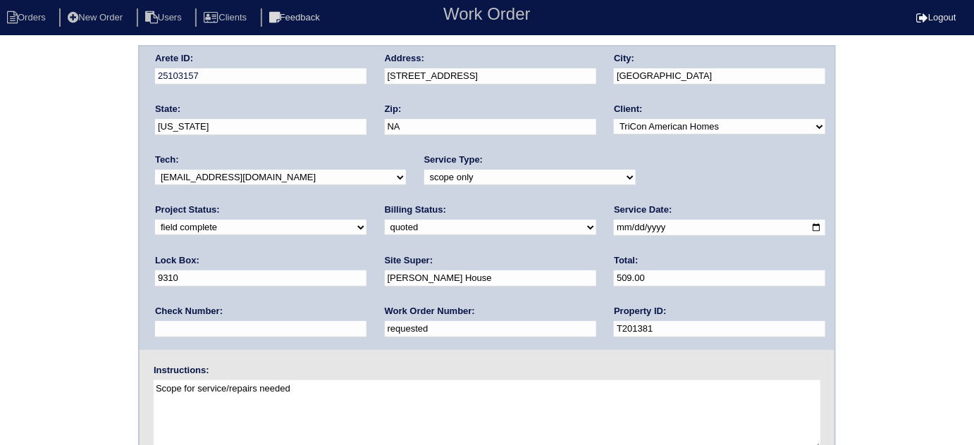
click at [385, 231] on select "need to quote quoted need to invoice invoiced paid warranty purchase order need…" at bounding box center [490, 228] width 211 height 16
select select "need to quote"
click at [385, 220] on select "need to quote quoted need to invoice invoiced paid warranty purchase order need…" at bounding box center [490, 228] width 211 height 16
click at [69, 261] on div "Arete ID: 25103157 Address: [STREET_ADDRESS] City: [GEOGRAPHIC_DATA] State: [US…" at bounding box center [487, 330] width 974 height 570
click at [367, 220] on select "new order assigned in progress field complete need to schedule admin review arc…" at bounding box center [260, 228] width 211 height 16
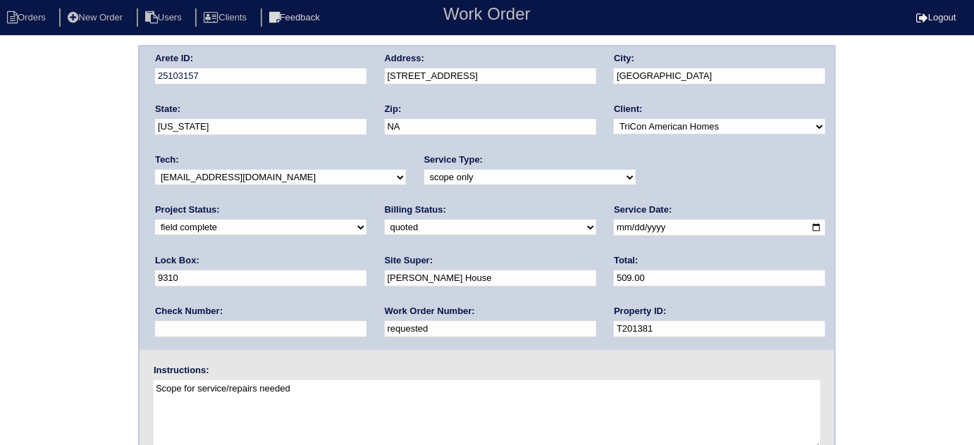
select select "need to schedule"
click at [367, 220] on select "new order assigned in progress field complete need to schedule admin review arc…" at bounding box center [260, 228] width 211 height 16
click at [614, 225] on input "2025-08-28" at bounding box center [719, 228] width 211 height 16
type input "[DATE]"
click at [17, 285] on div "Arete ID: 25103157 Address: [STREET_ADDRESS] City: [GEOGRAPHIC_DATA] State: [US…" at bounding box center [487, 330] width 974 height 570
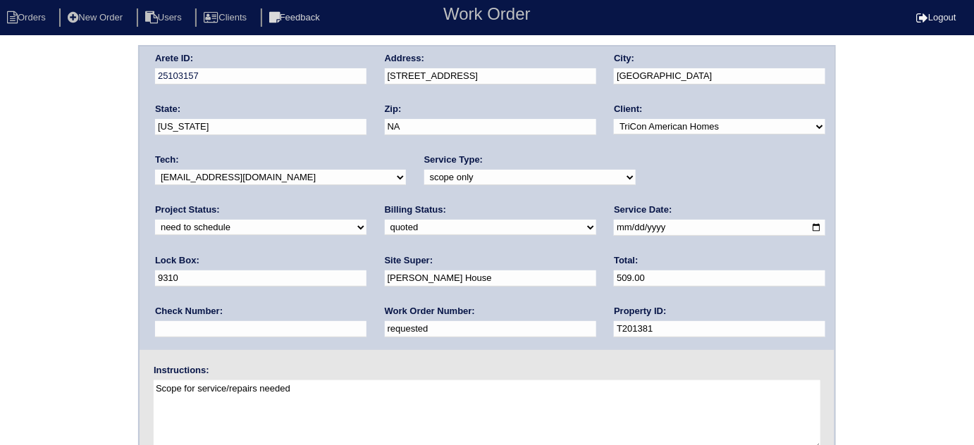
click at [84, 205] on div "Arete ID: 25103157 Address: 104 Salem Place City: Dallas State: Georgia Zip: NA…" at bounding box center [487, 330] width 974 height 570
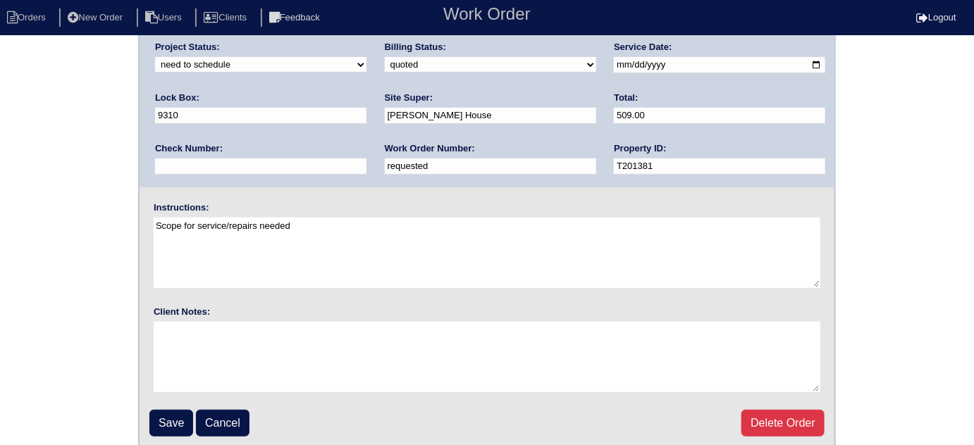
scroll to position [166, 0]
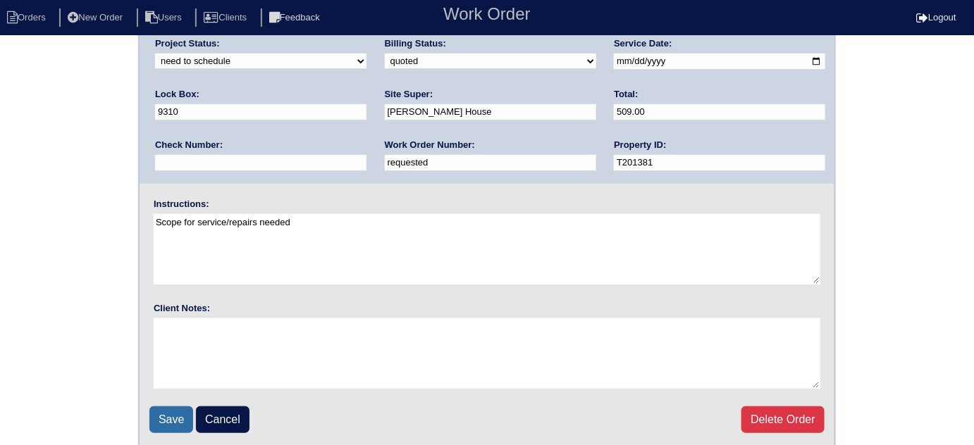
click at [172, 411] on input "Save" at bounding box center [171, 420] width 44 height 27
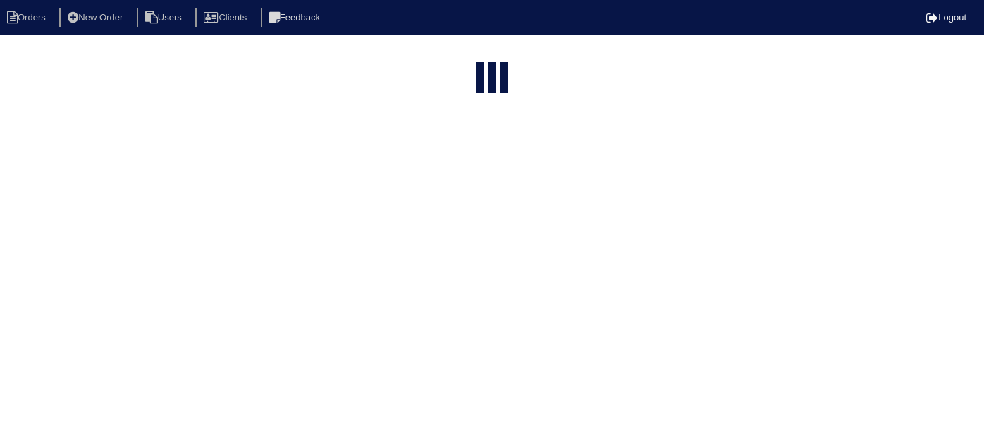
select select "15"
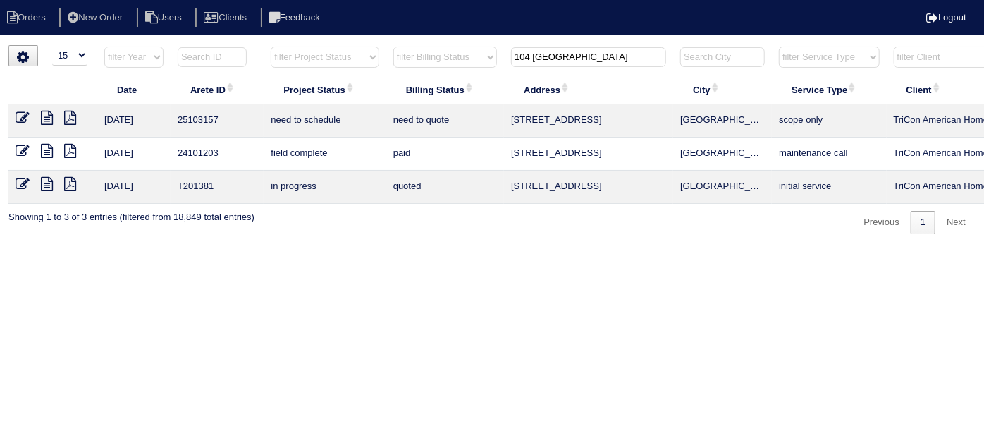
click at [17, 116] on icon at bounding box center [23, 118] width 14 height 14
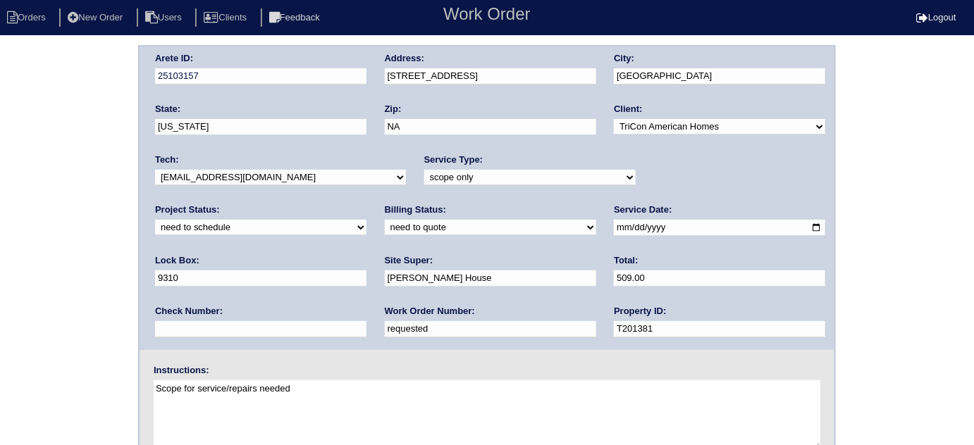
click at [0, 310] on div "Arete ID: 25103157 Address: [STREET_ADDRESS] City: [GEOGRAPHIC_DATA] State: [US…" at bounding box center [487, 330] width 974 height 570
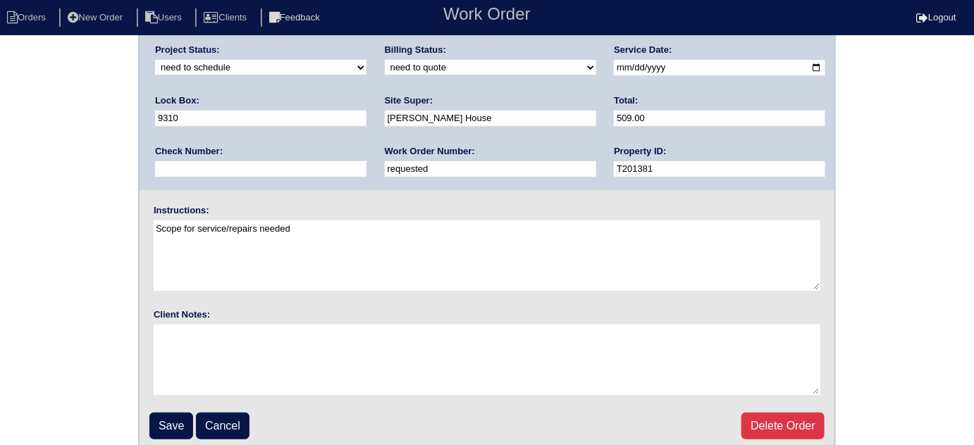
scroll to position [166, 0]
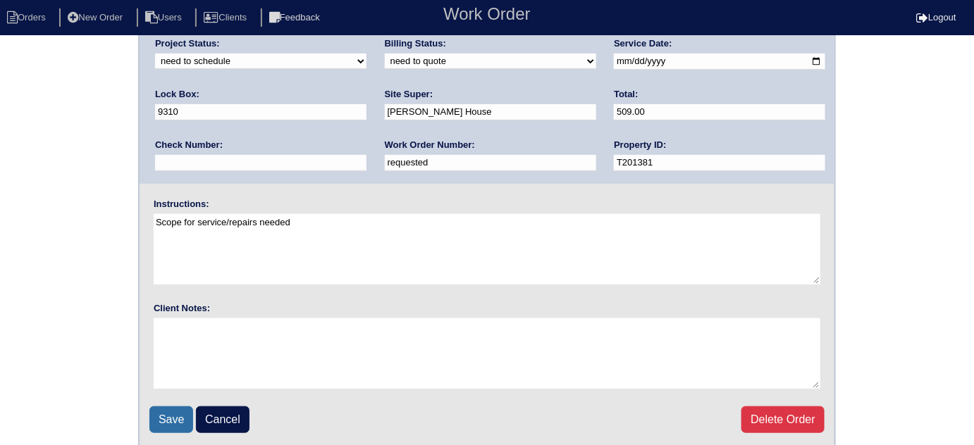
click at [175, 417] on input "Save" at bounding box center [171, 420] width 44 height 27
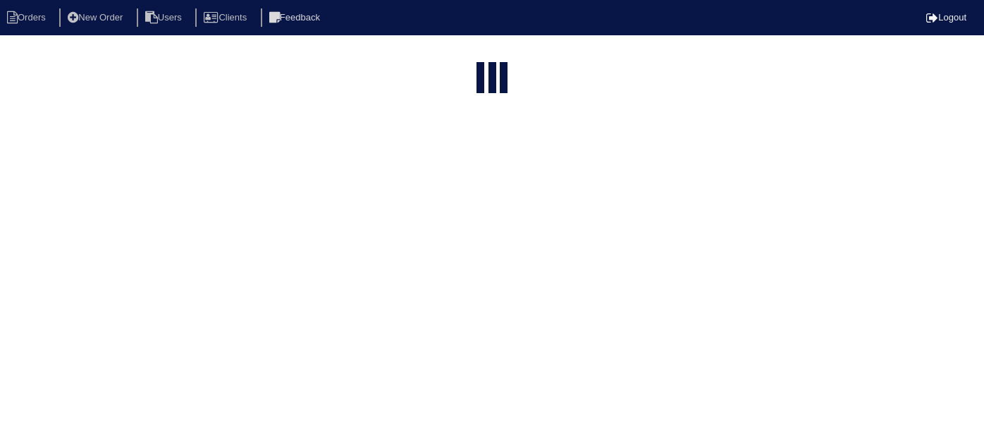
select select "15"
type input "104 salem"
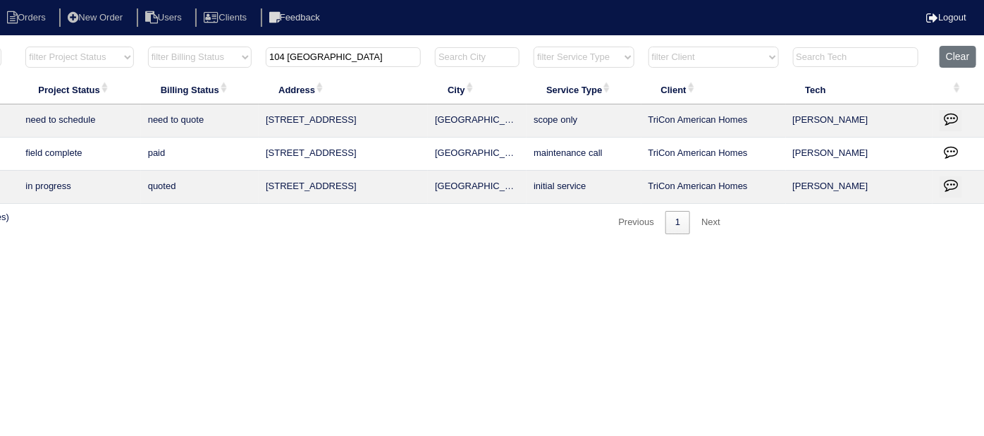
click at [949, 123] on icon "button" at bounding box center [951, 118] width 14 height 14
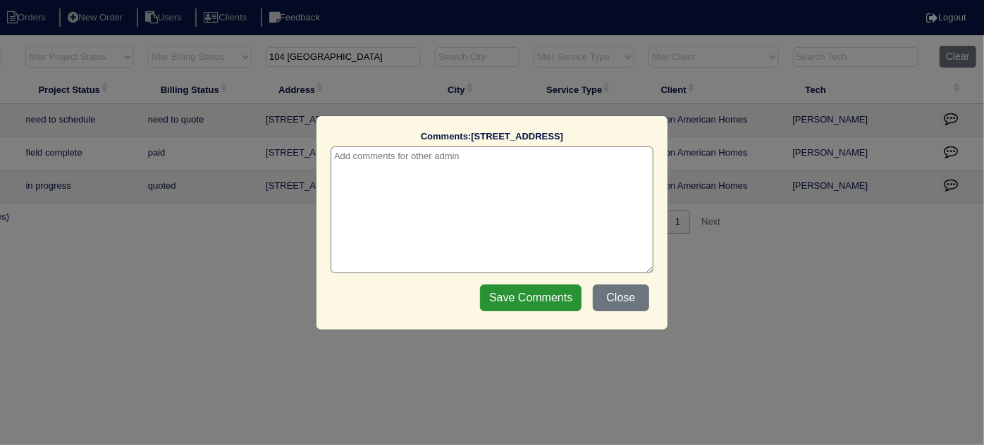
click at [383, 152] on textarea at bounding box center [492, 210] width 323 height 127
paste textarea "Return to service"
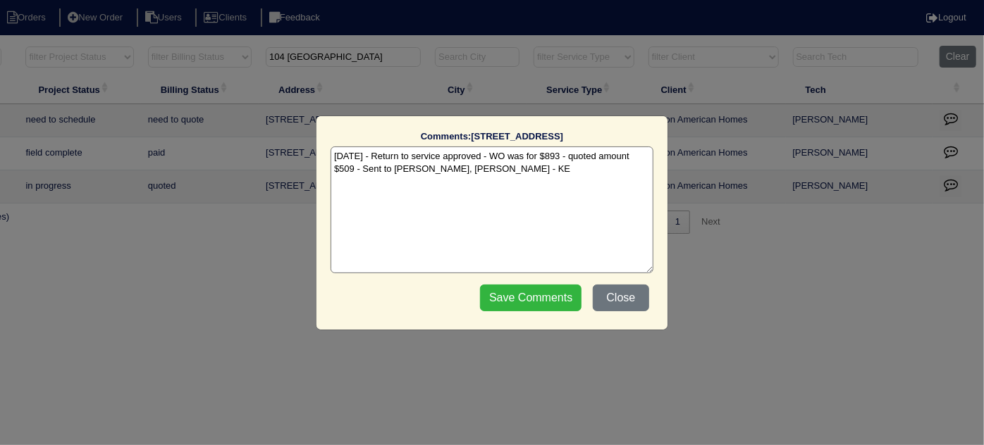
type textarea "9/16/25 - Return to service approved - WO was for $893 - quoted amount $509 - S…"
click at [493, 300] on input "Save Comments" at bounding box center [530, 298] width 101 height 27
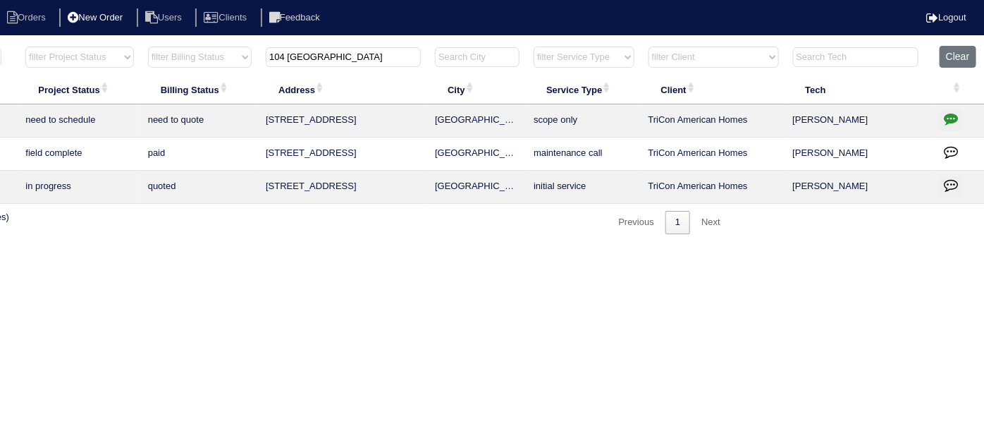
drag, startPoint x: 335, startPoint y: 58, endPoint x: 131, endPoint y: 25, distance: 206.3
click at [131, 45] on body "Orders New Order Users Clients Feedback Logout Orders New Order Users Clients M…" at bounding box center [247, 139] width 984 height 189
type input "6"
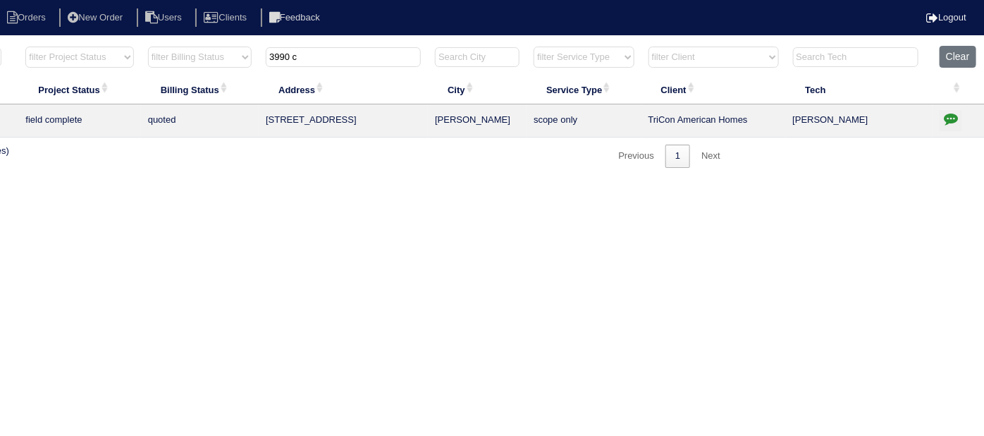
scroll to position [0, 0]
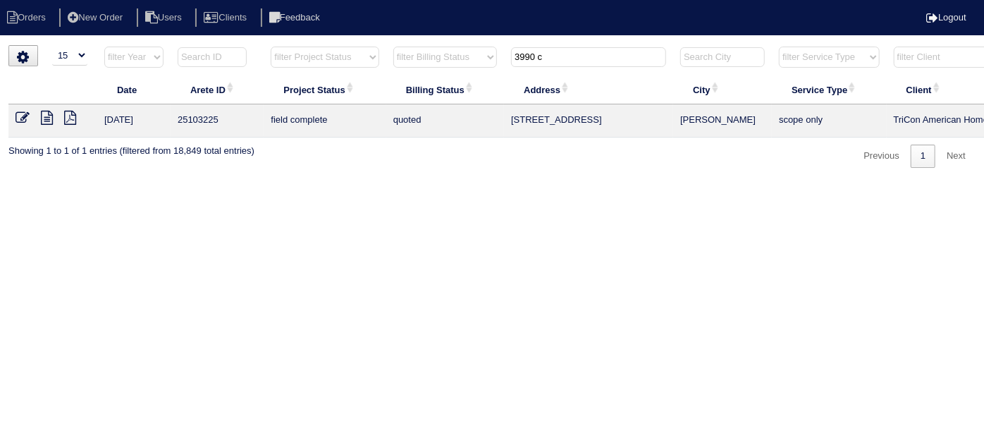
type input "3990 c"
click at [23, 116] on icon at bounding box center [23, 118] width 14 height 14
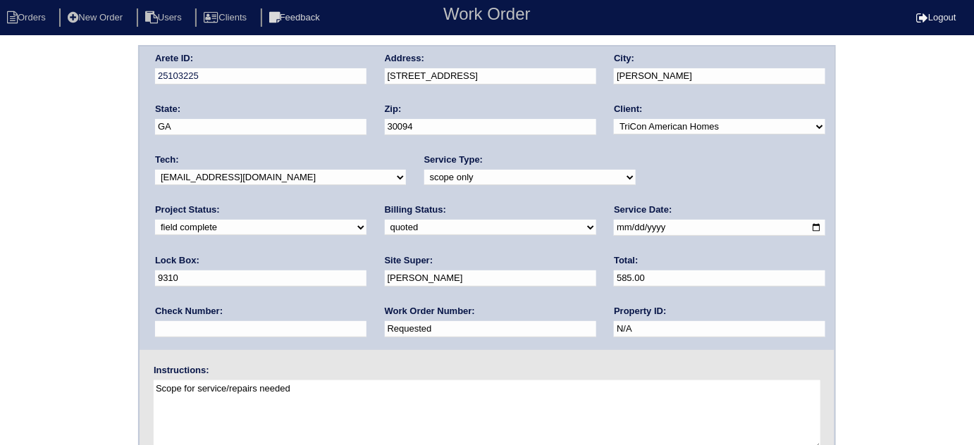
drag, startPoint x: 220, startPoint y: 331, endPoint x: 0, endPoint y: 253, distance: 233.4
click at [0, 293] on div "Arete ID: 25103225 Address: [STREET_ADDRESS] City: [PERSON_NAME] State: [GEOGRA…" at bounding box center [487, 330] width 974 height 570
type input "547422"
click at [7, 215] on div "Arete ID: 25103225 Address: 3990 Cumberland Trail SE City: Conyers State: GA Zi…" at bounding box center [487, 330] width 974 height 570
click at [92, 228] on div "Arete ID: 25103225 Address: 3990 Cumberland Trail SE City: Conyers State: GA Zi…" at bounding box center [487, 330] width 974 height 570
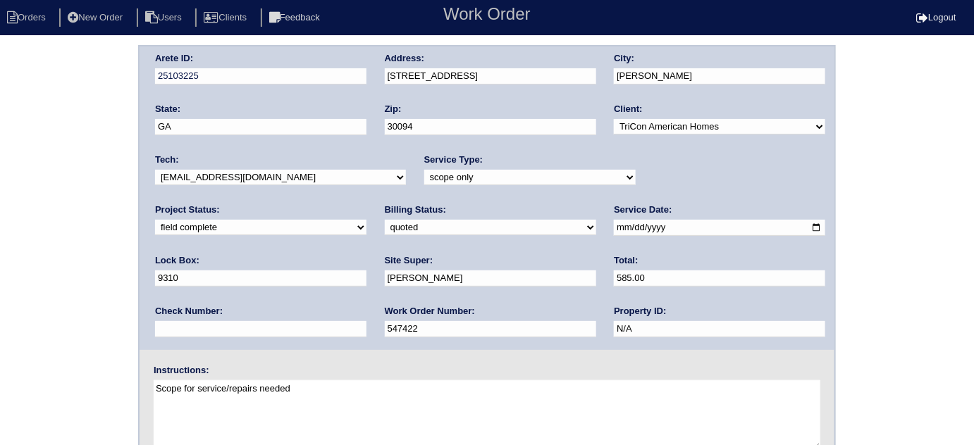
click at [63, 275] on div "Arete ID: 25103225 Address: 3990 Cumberland Trail SE City: Conyers State: GA Zi…" at bounding box center [487, 330] width 974 height 570
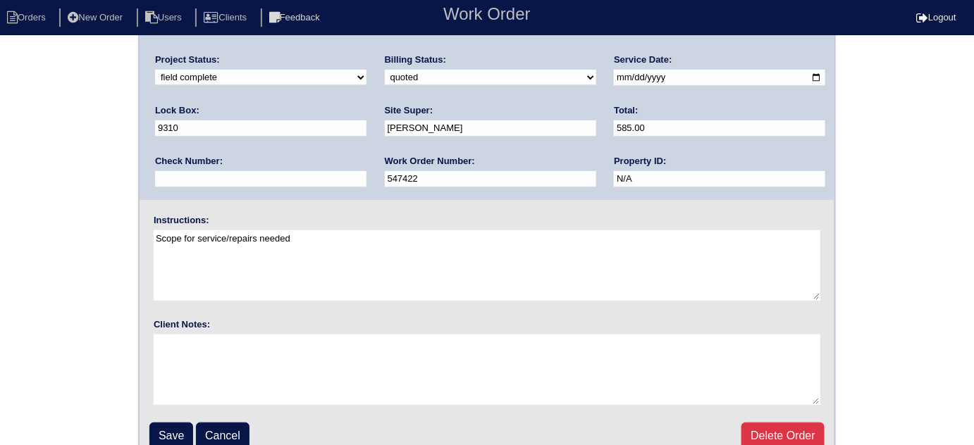
scroll to position [166, 0]
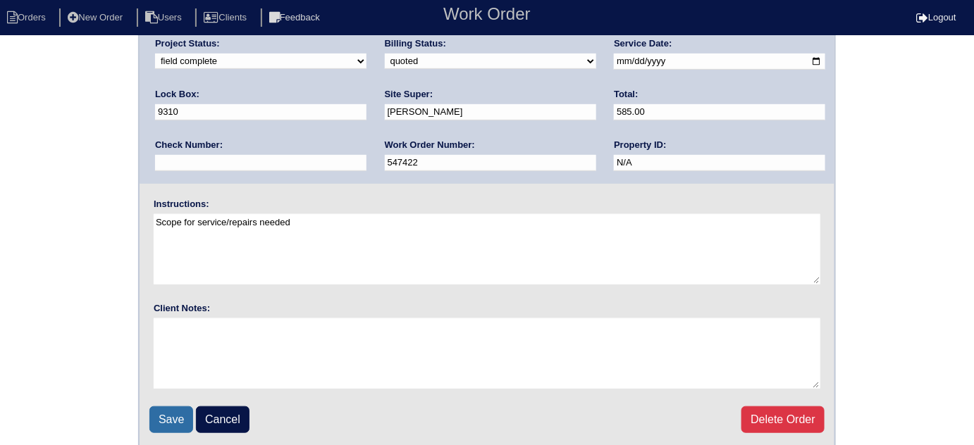
click at [154, 409] on input "Save" at bounding box center [171, 420] width 44 height 27
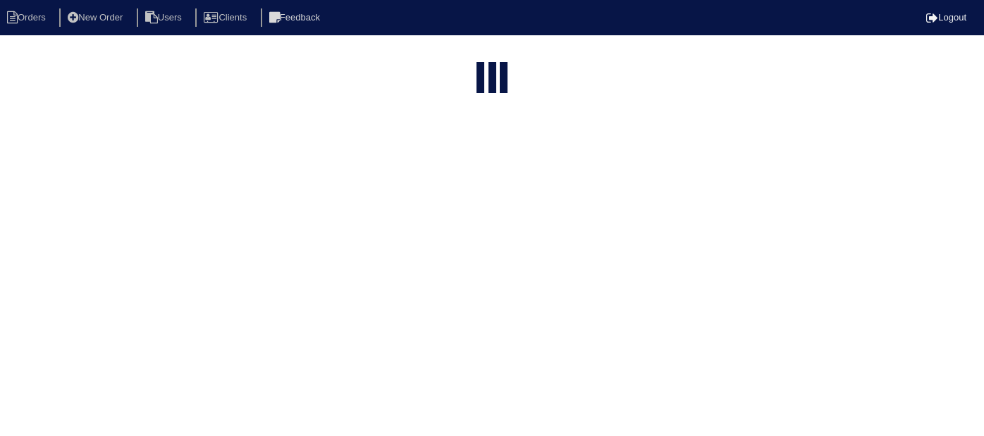
select select "15"
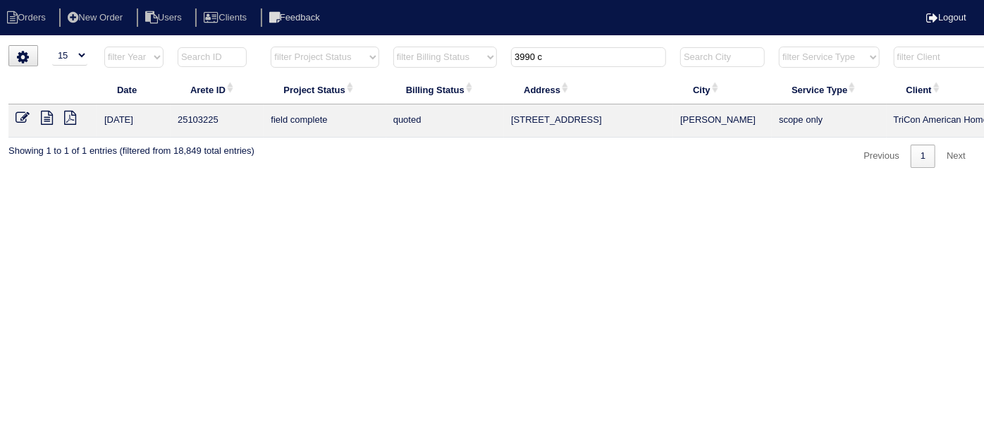
drag, startPoint x: 562, startPoint y: 56, endPoint x: 323, endPoint y: 5, distance: 244.3
click at [363, 45] on body "Orders New Order Users Clients Feedback Logout Orders New Order Users Clients M…" at bounding box center [492, 106] width 984 height 123
type input "512 c"
click at [23, 114] on icon at bounding box center [23, 118] width 14 height 14
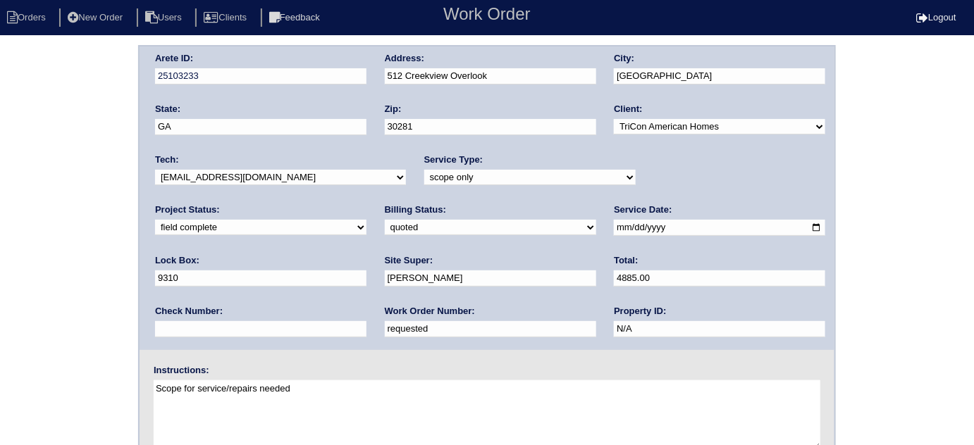
drag, startPoint x: 214, startPoint y: 324, endPoint x: 227, endPoint y: 48, distance: 276.6
click at [385, 310] on div "Work Order Number: requested" at bounding box center [490, 324] width 211 height 39
drag, startPoint x: 214, startPoint y: 330, endPoint x: 0, endPoint y: 243, distance: 231.1
click at [0, 266] on div "Arete ID: 25103233 Address: 512 Creekview Overlook City: Stockbridge State: GA …" at bounding box center [487, 330] width 974 height 570
type input "547431"
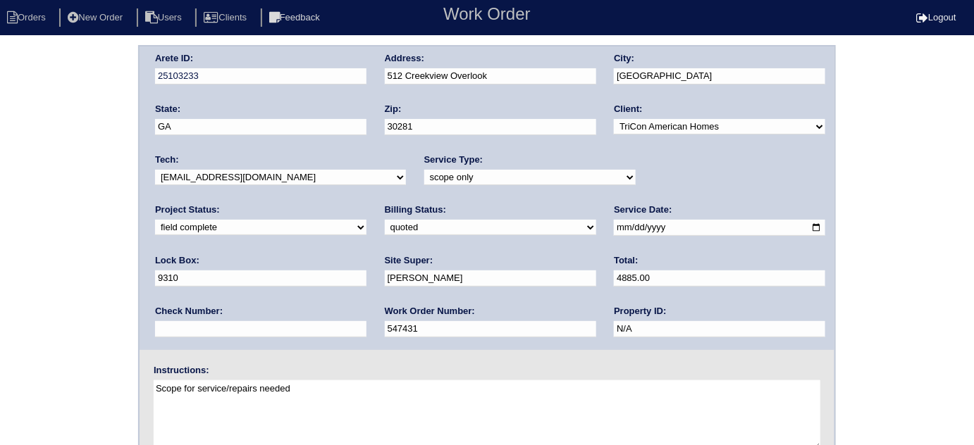
click at [385, 228] on select "need to quote quoted need to invoice invoiced paid warranty purchase order need…" at bounding box center [490, 228] width 211 height 16
select select "need to invoice"
click at [385, 220] on select "need to quote quoted need to invoice invoiced paid warranty purchase order need…" at bounding box center [490, 228] width 211 height 16
click at [367, 220] on select "new order assigned in progress field complete need to schedule admin review arc…" at bounding box center [260, 228] width 211 height 16
select select "need to schedule"
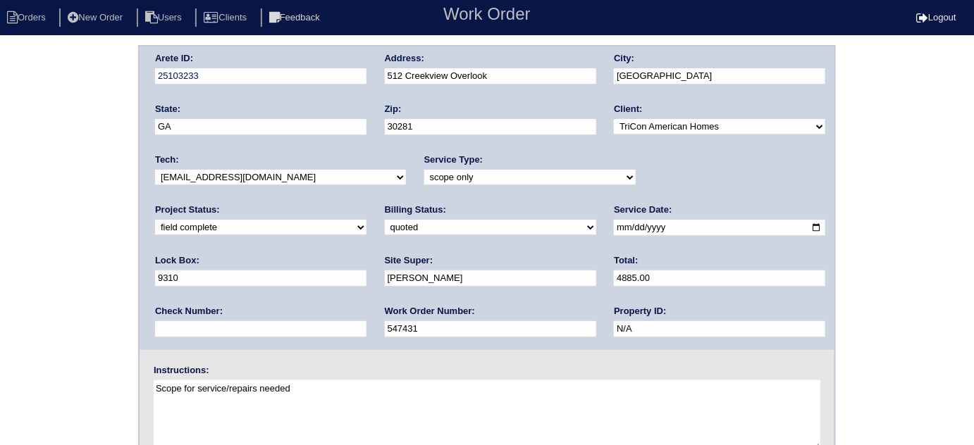
click at [367, 220] on select "new order assigned in progress field complete need to schedule admin review arc…" at bounding box center [260, 228] width 211 height 16
click at [614, 230] on input "2025-09-04" at bounding box center [719, 228] width 211 height 16
type input "2025-09-17"
click at [32, 295] on div "Arete ID: 25103233 Address: 512 Creekview Overlook City: Stockbridge State: GA …" at bounding box center [487, 330] width 974 height 570
click at [63, 219] on div "Arete ID: 25103233 Address: 512 Creekview Overlook City: Stockbridge State: GA …" at bounding box center [487, 330] width 974 height 570
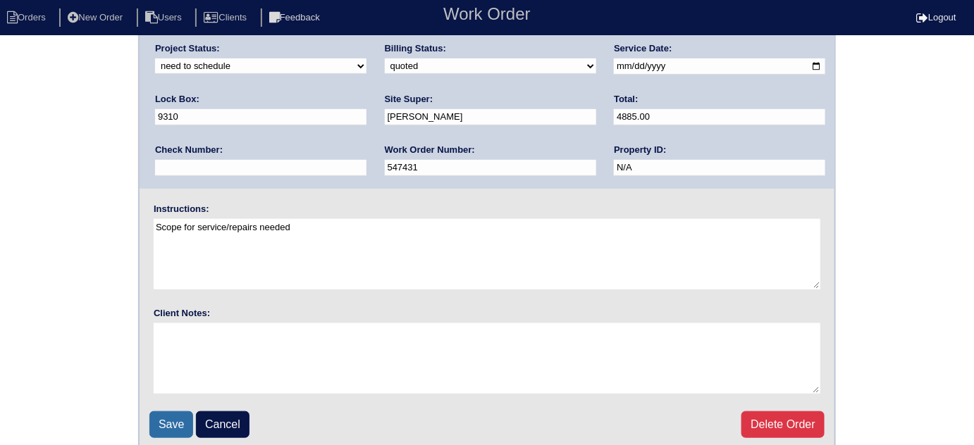
scroll to position [166, 0]
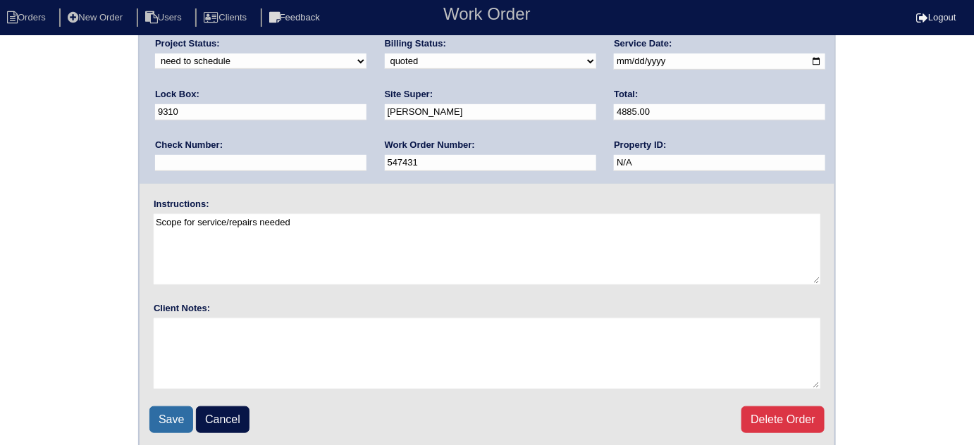
click at [166, 424] on input "Save" at bounding box center [171, 420] width 44 height 27
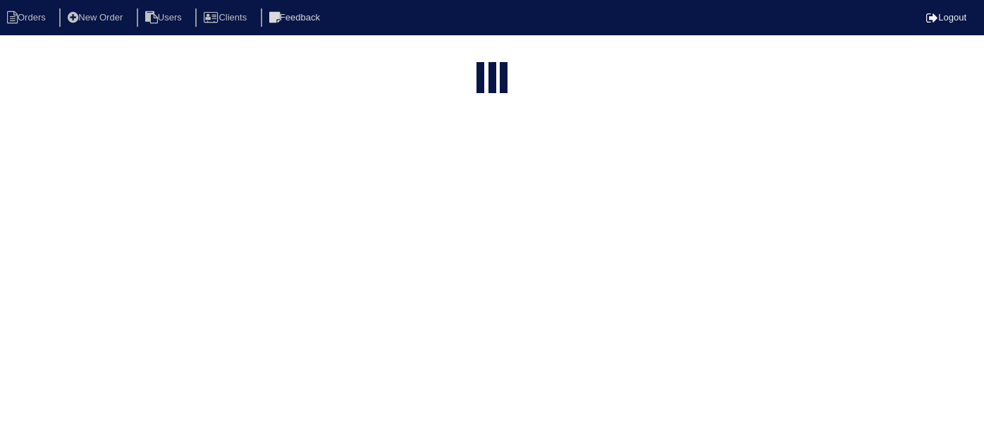
select select "15"
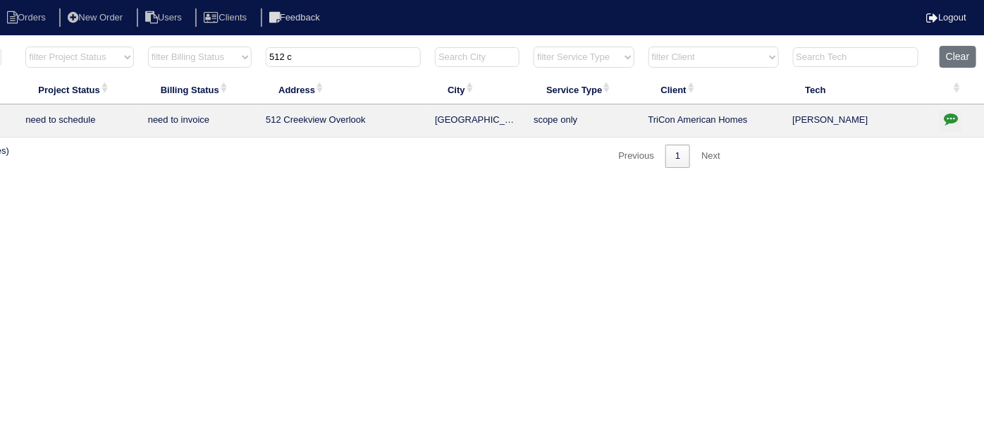
click at [950, 118] on icon "button" at bounding box center [951, 118] width 14 height 14
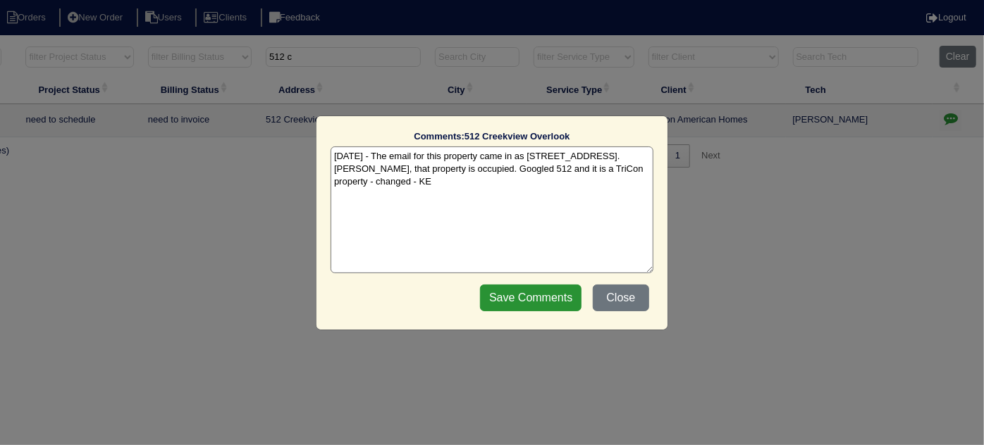
click at [647, 168] on textarea "[DATE] - The email for this property came in as [STREET_ADDRESS]. [PERSON_NAME]…" at bounding box center [492, 210] width 323 height 127
paste textarea "Replacement"
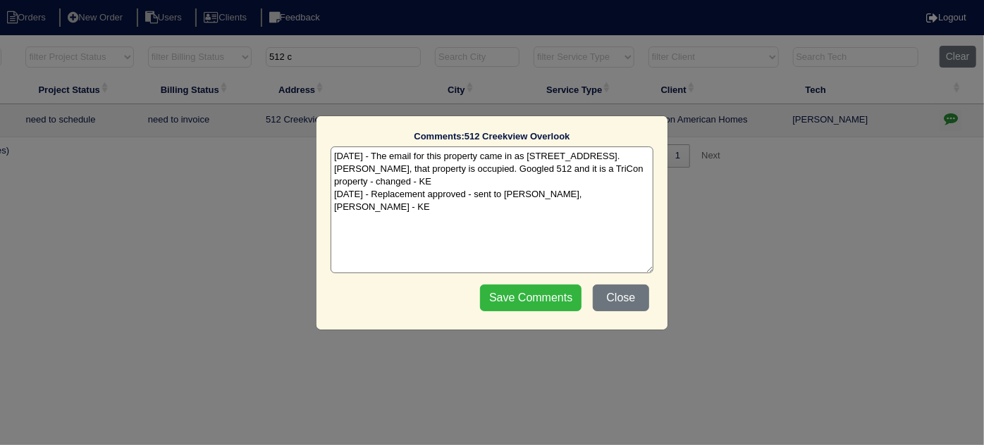
type textarea "[DATE] - The email for this property came in as [STREET_ADDRESS]. [PERSON_NAME]…"
click at [570, 295] on input "Save Comments" at bounding box center [530, 298] width 101 height 27
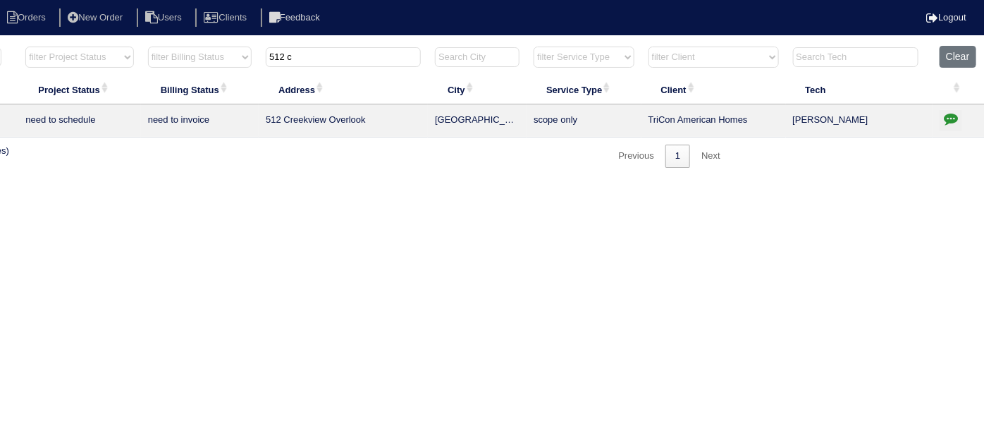
drag, startPoint x: 309, startPoint y: 51, endPoint x: 34, endPoint y: 1, distance: 280.0
click at [75, 45] on body "Orders New Order Users Clients Feedback Logout Orders New Order Users Clients M…" at bounding box center [247, 106] width 984 height 123
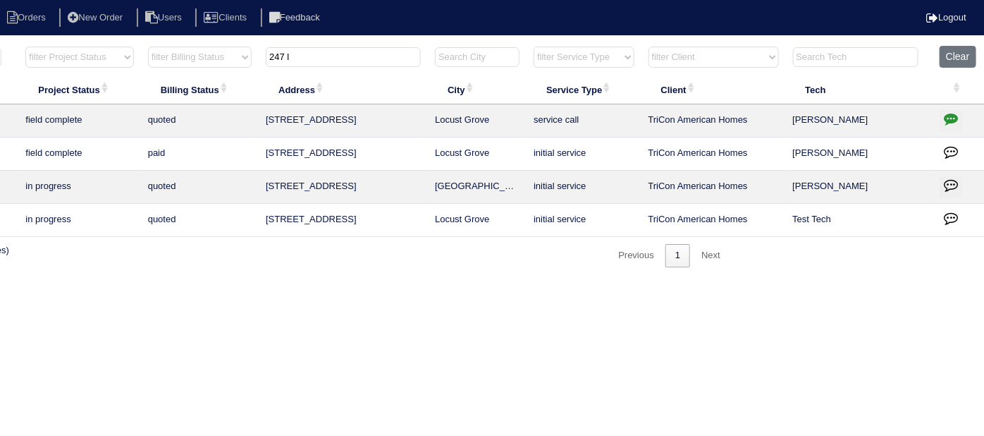
type input "247 l"
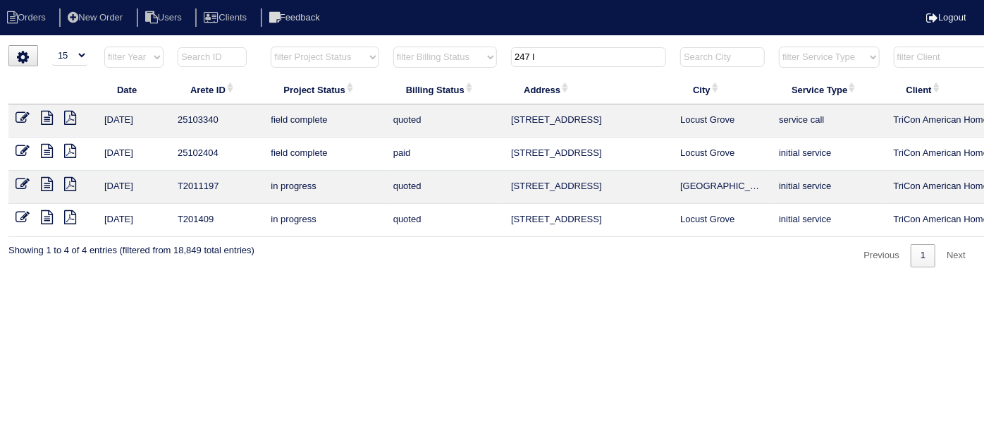
click at [23, 120] on icon at bounding box center [23, 118] width 14 height 14
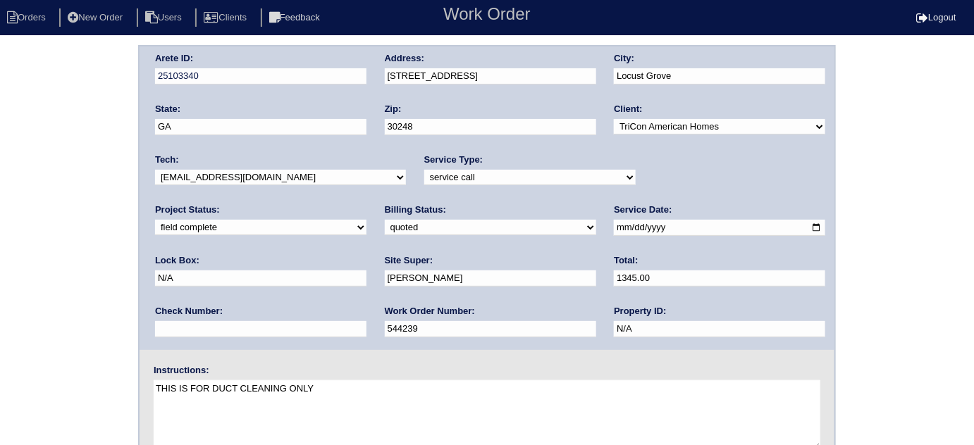
click at [385, 234] on select "need to quote quoted need to invoice invoiced paid warranty purchase order need…" at bounding box center [490, 228] width 211 height 16
select select "need to invoice"
click at [385, 220] on select "need to quote quoted need to invoice invoiced paid warranty purchase order need…" at bounding box center [490, 228] width 211 height 16
drag, startPoint x: 124, startPoint y: 273, endPoint x: 126, endPoint y: 293, distance: 19.1
click at [121, 278] on div "Arete ID: 25103340 Address: [STREET_ADDRESS] City: [GEOGRAPHIC_DATA] State: [GE…" at bounding box center [487, 330] width 974 height 570
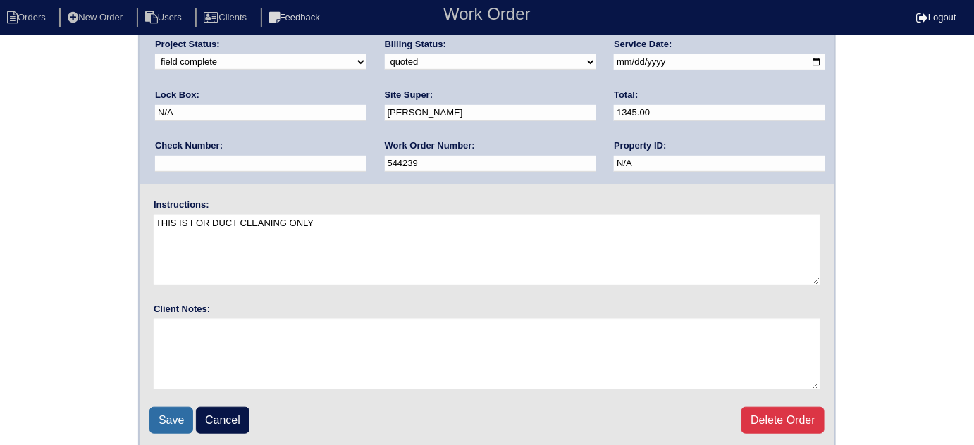
scroll to position [166, 0]
click at [158, 421] on input "Save" at bounding box center [171, 420] width 44 height 27
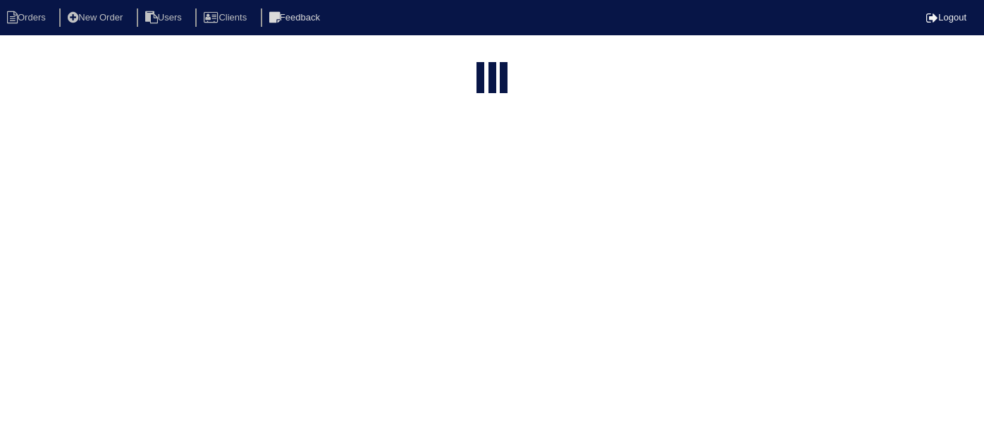
select select "15"
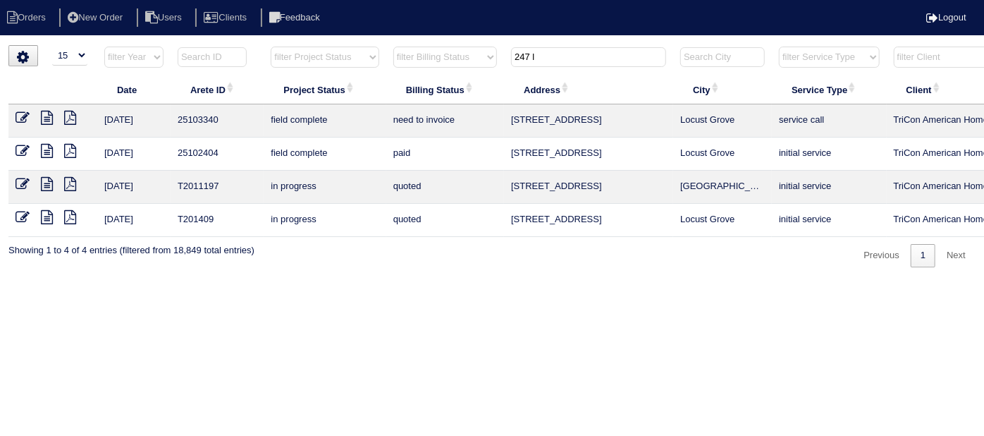
drag, startPoint x: 562, startPoint y: 61, endPoint x: 285, endPoint y: 0, distance: 282.9
click at [354, 45] on body "Orders New Order Users Clients Feedback Logout Orders New Order Users Clients M…" at bounding box center [492, 156] width 984 height 222
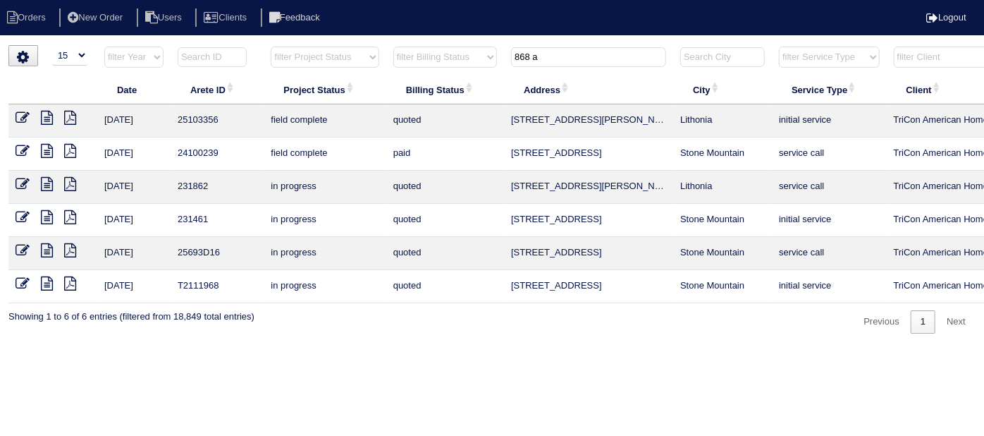
type input "868 a"
click at [23, 112] on icon at bounding box center [23, 118] width 14 height 14
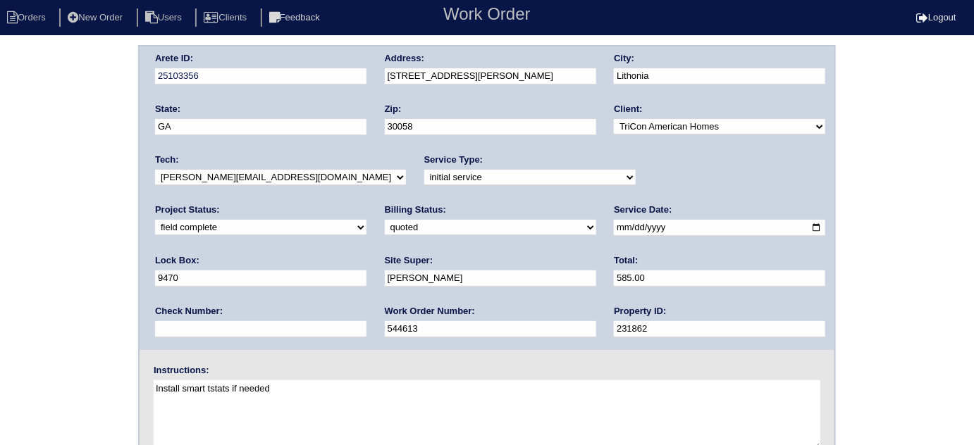
click at [385, 233] on select "need to quote quoted need to invoice invoiced paid warranty purchase order need…" at bounding box center [490, 228] width 211 height 16
select select "need to invoice"
click at [385, 220] on select "need to quote quoted need to invoice invoiced paid warranty purchase order need…" at bounding box center [490, 228] width 211 height 16
click at [75, 283] on div "Arete ID: 25103356 Address: [STREET_ADDRESS][PERSON_NAME] City: [GEOGRAPHIC_DAT…" at bounding box center [487, 330] width 974 height 570
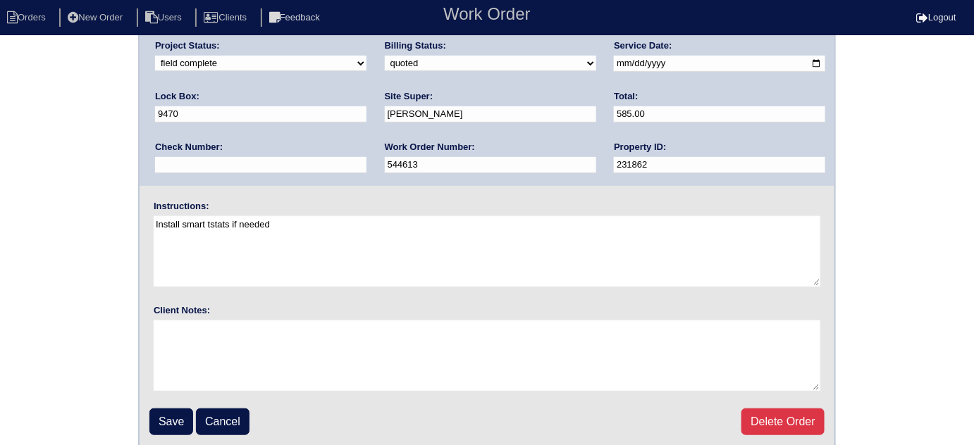
scroll to position [166, 0]
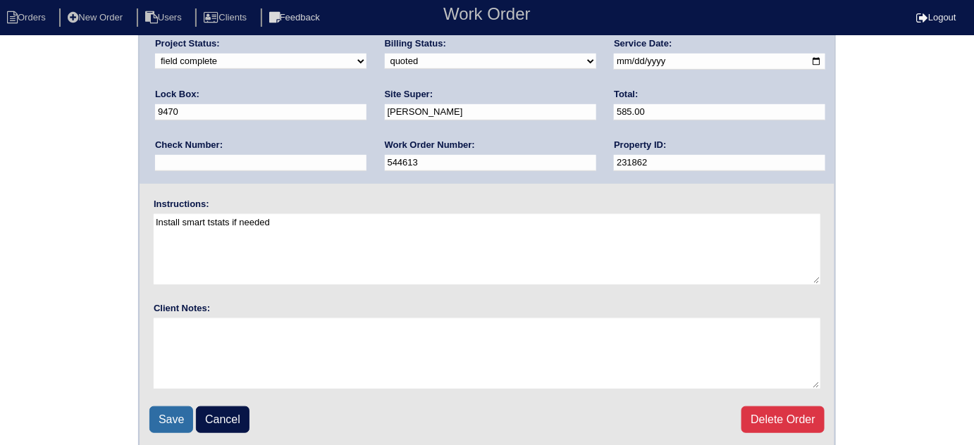
click at [159, 414] on input "Save" at bounding box center [171, 420] width 44 height 27
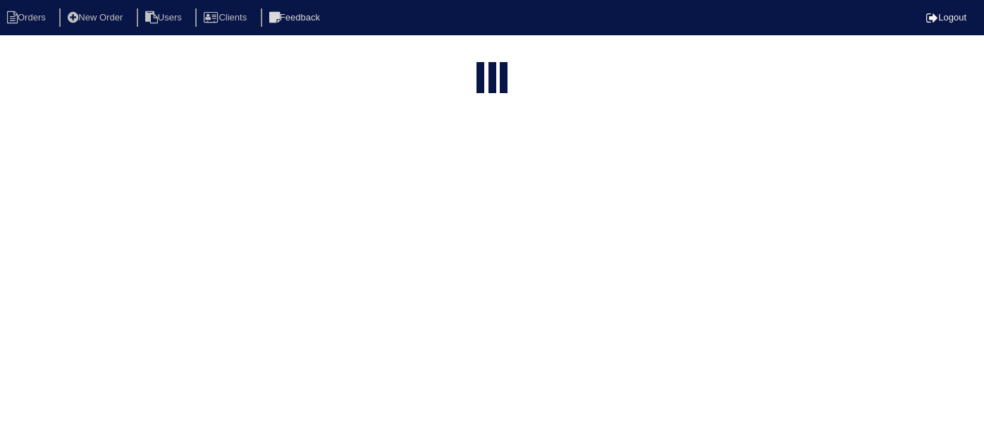
select select "15"
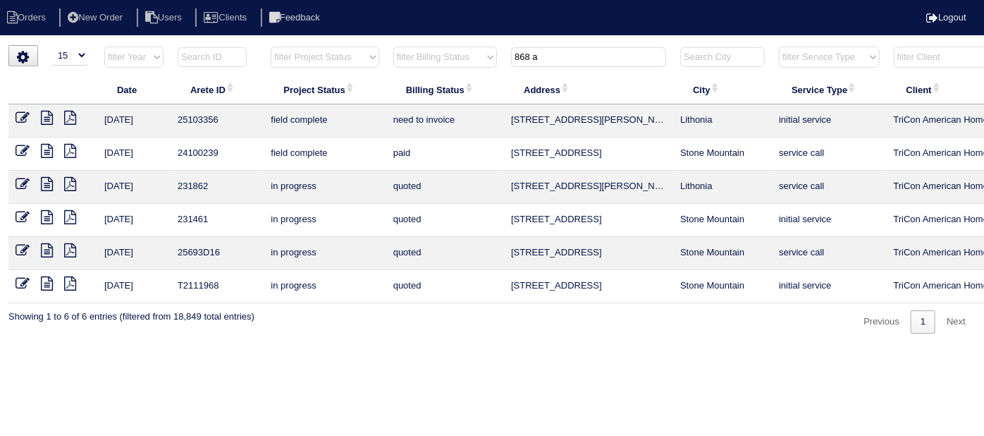
drag, startPoint x: 547, startPoint y: 60, endPoint x: 274, endPoint y: 1, distance: 279.0
click at [358, 45] on body "Orders New Order Users Clients Feedback Logout Orders New Order Users Clients M…" at bounding box center [492, 189] width 984 height 288
